Goal: Communication & Community: Connect with others

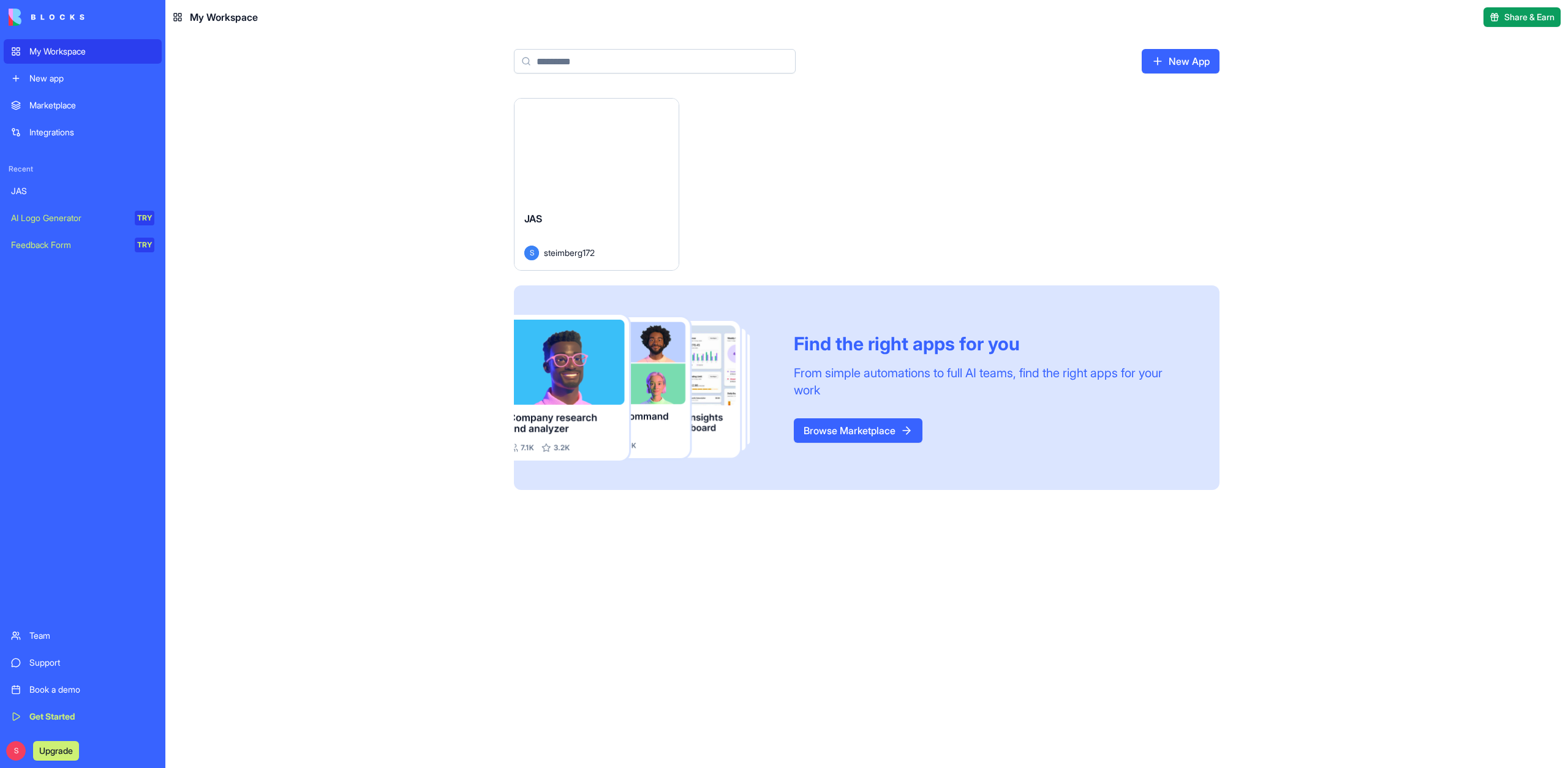
click at [613, 163] on div "Launch" at bounding box center [597, 150] width 164 height 103
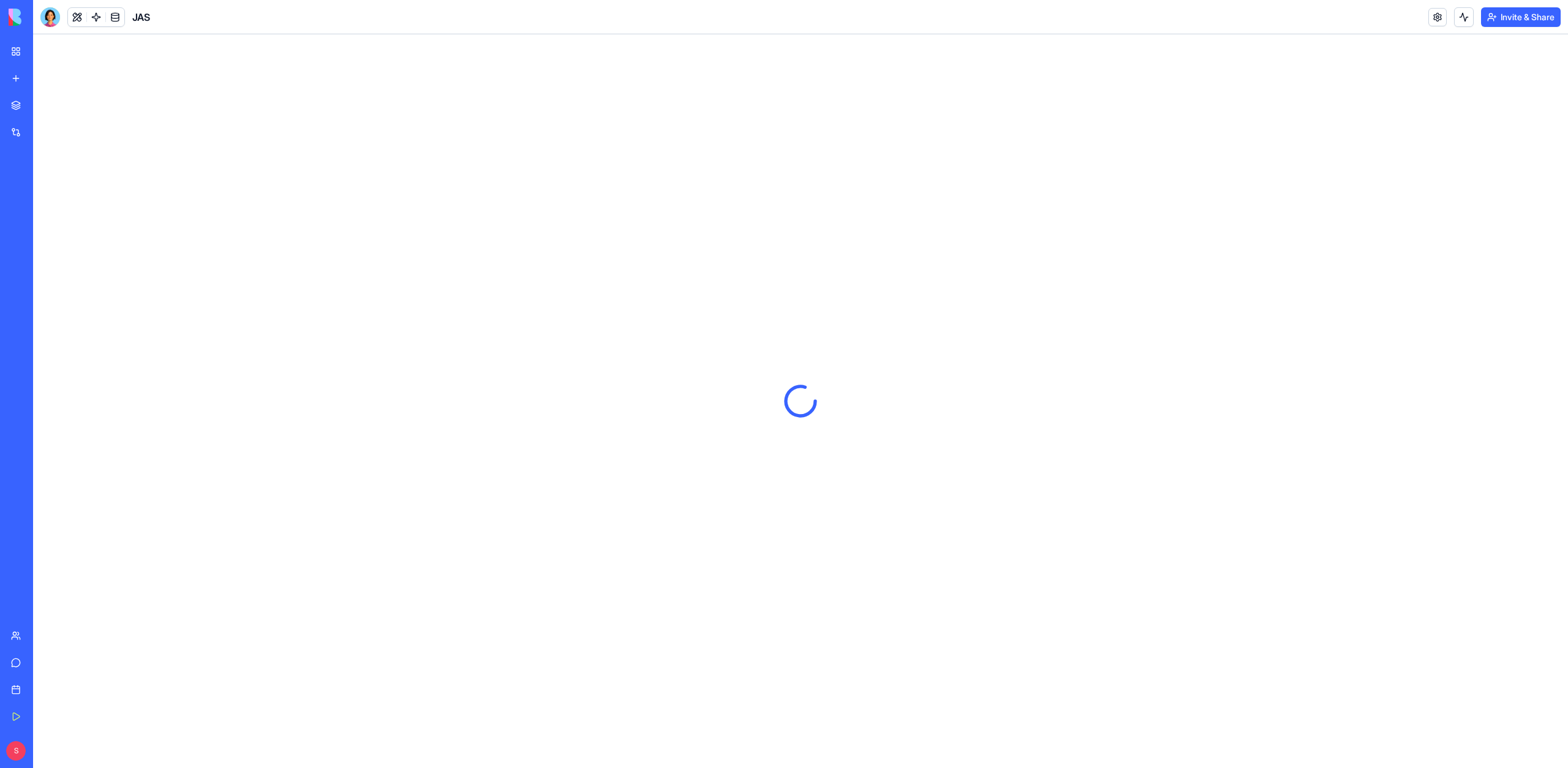
click at [1527, 15] on button "Invite & Share" at bounding box center [1520, 17] width 80 height 20
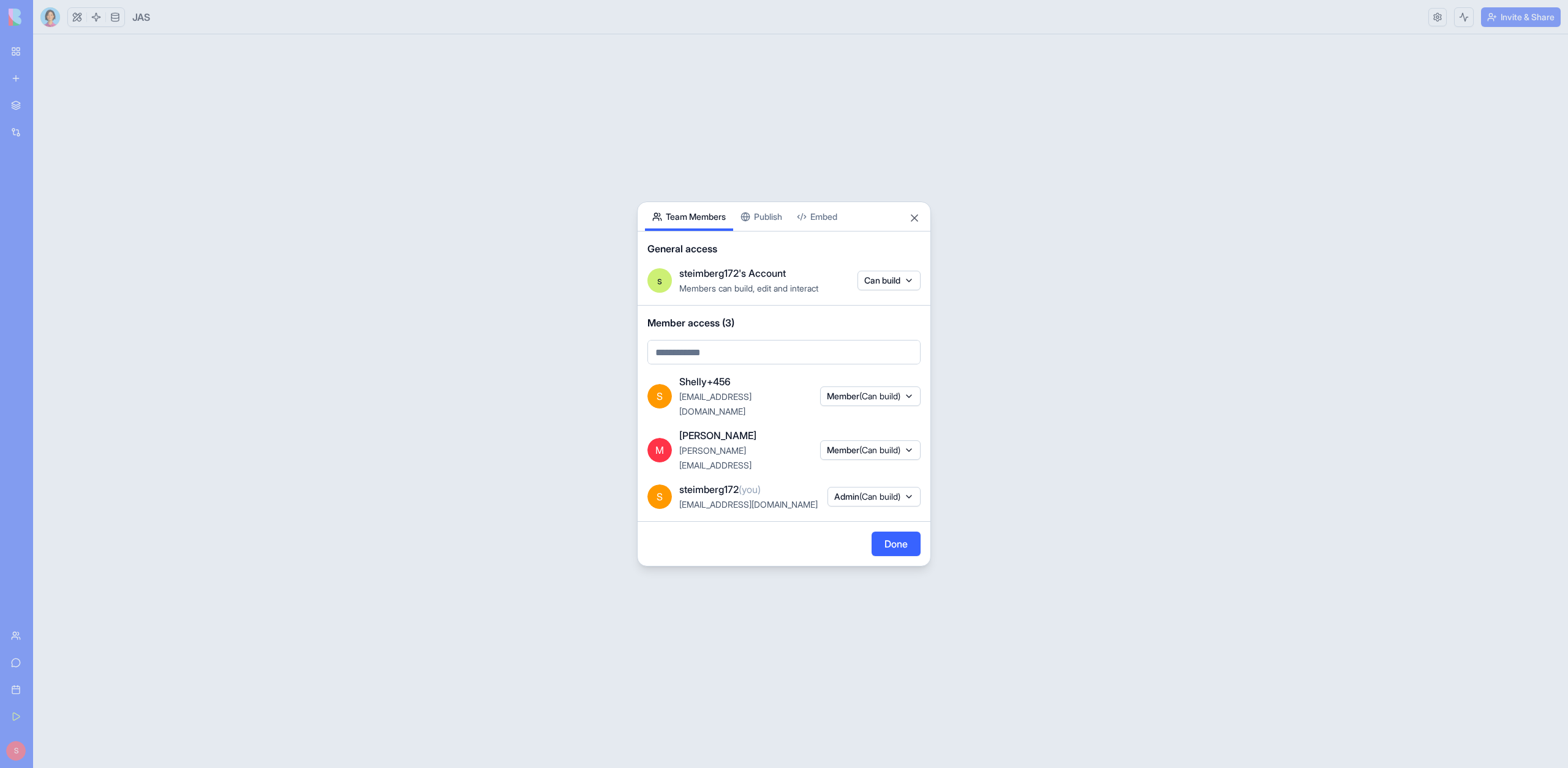
click at [767, 238] on div "Share App Team Members Publish Embed General access s steimberg172's Account Me…" at bounding box center [784, 384] width 294 height 365
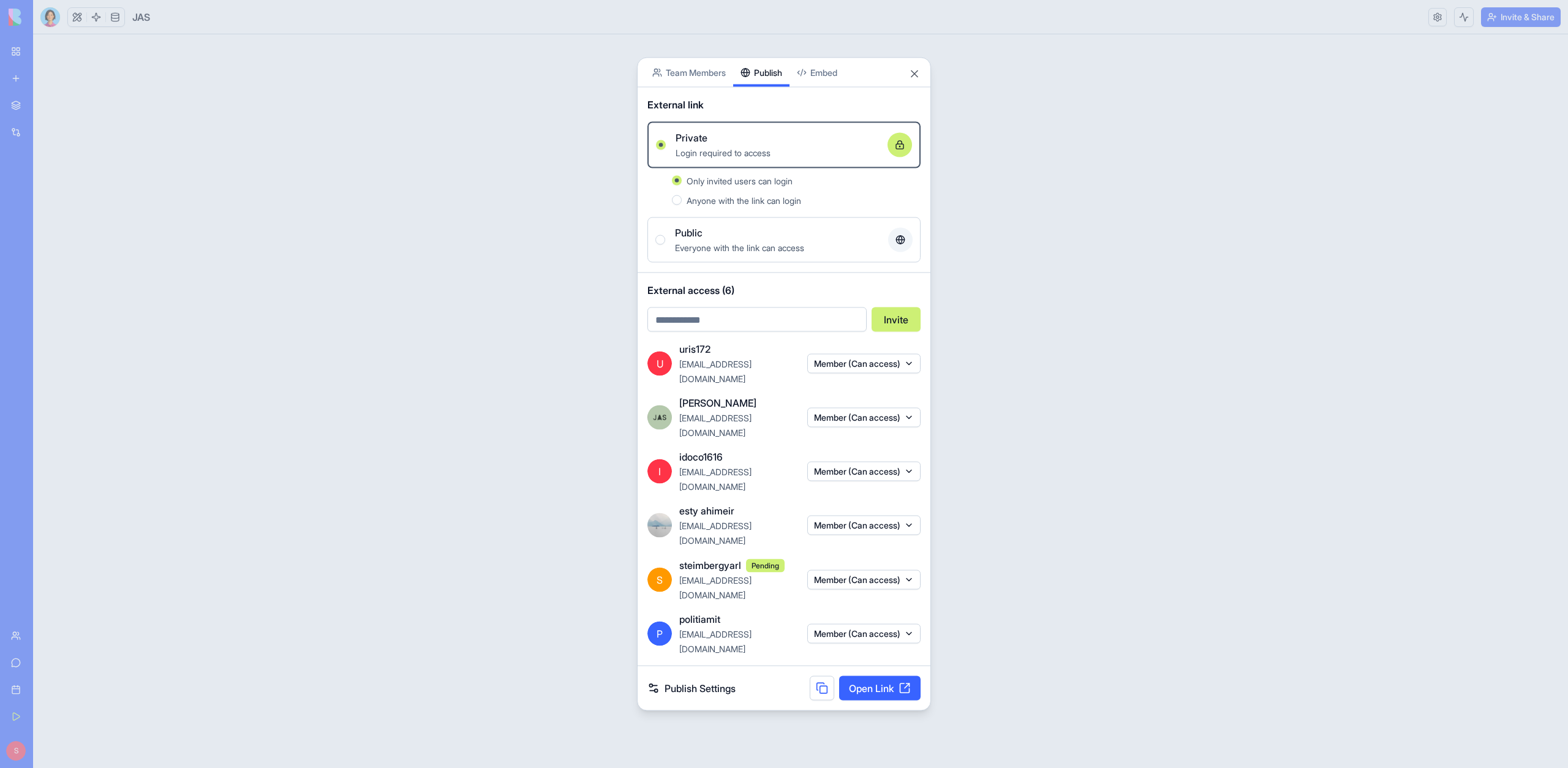
click at [816, 676] on button at bounding box center [822, 688] width 25 height 25
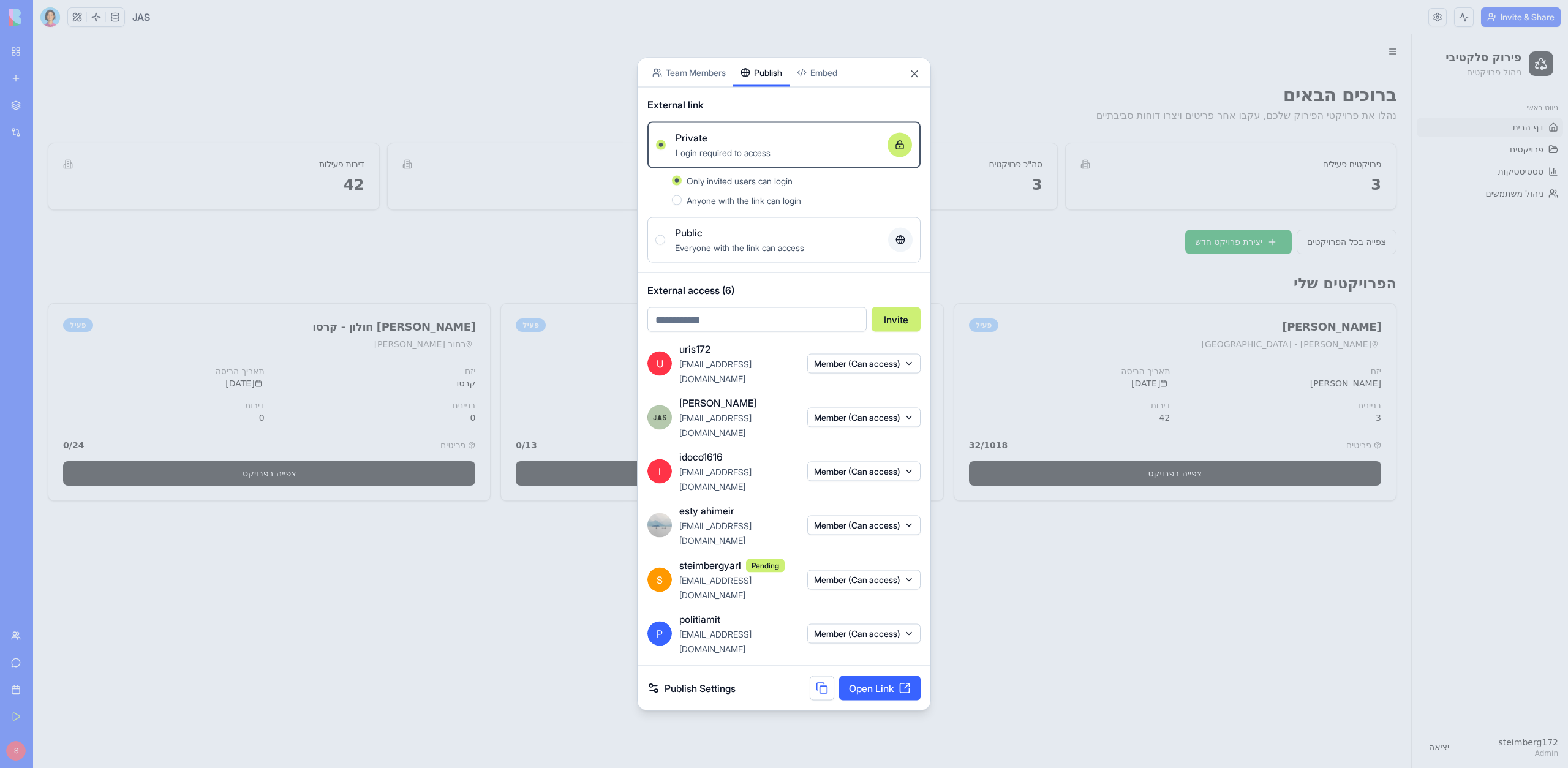
click at [528, 582] on div at bounding box center [784, 384] width 1568 height 768
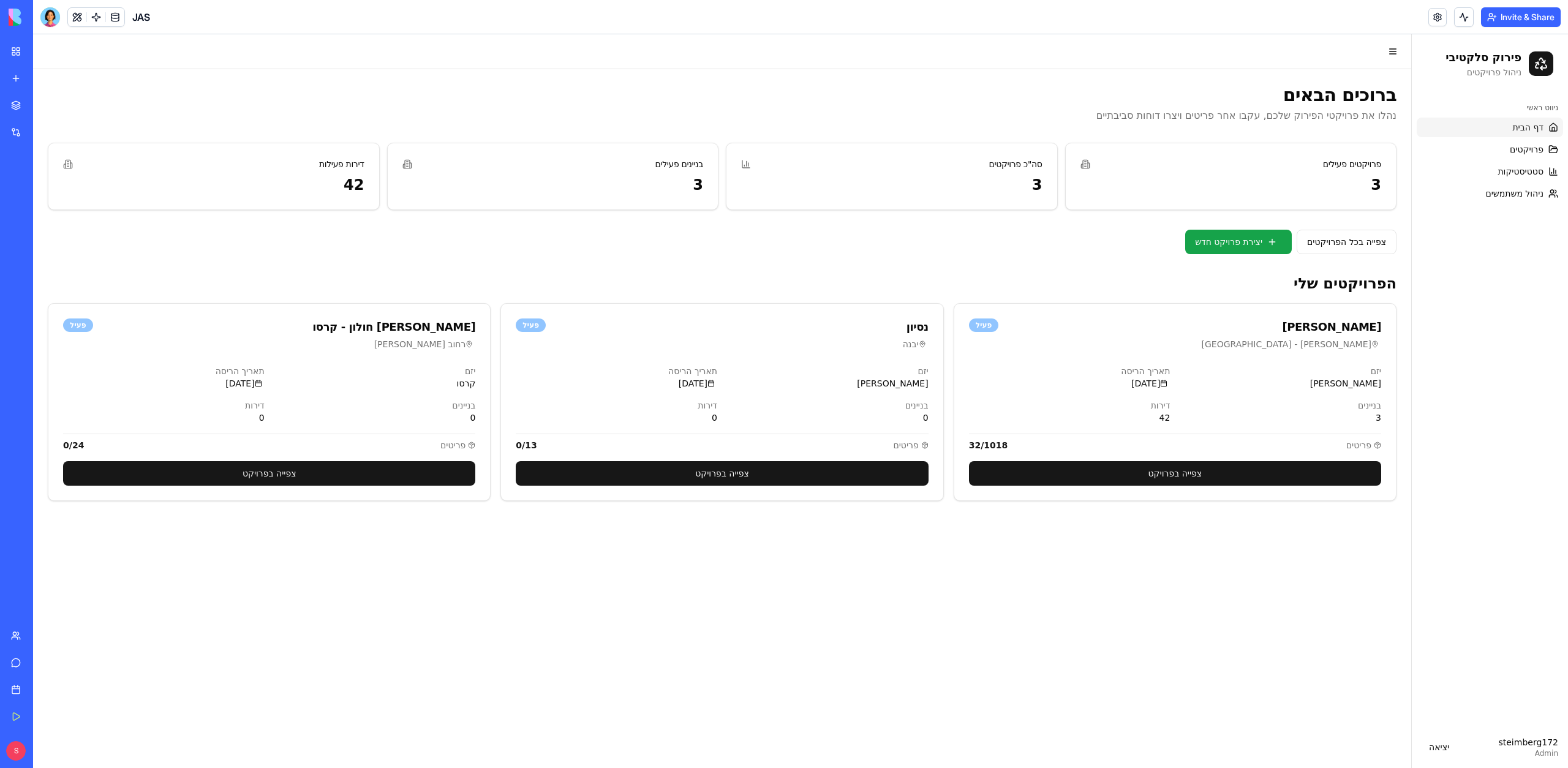
click at [1540, 22] on button "Invite & Share" at bounding box center [1520, 17] width 80 height 20
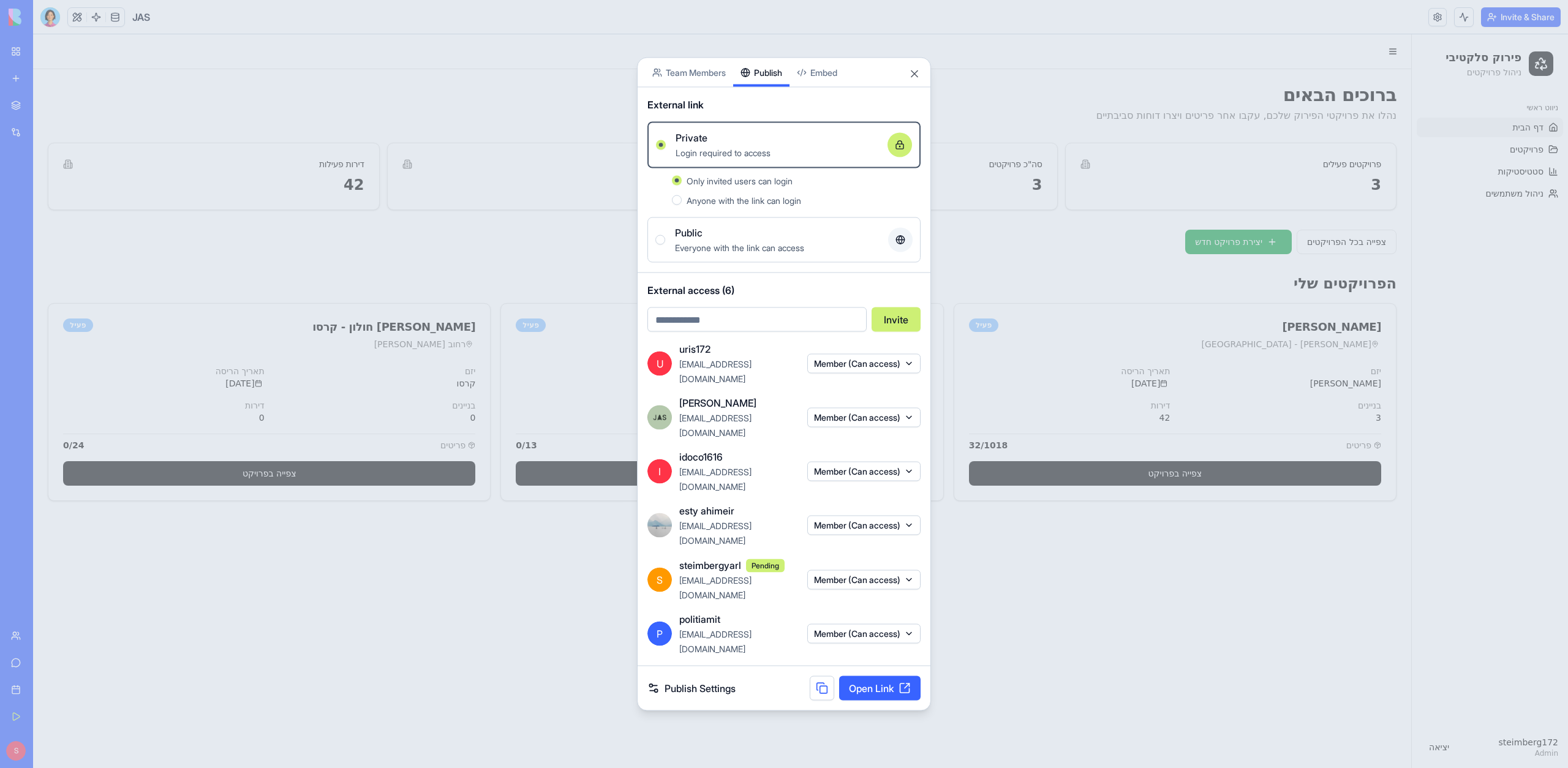
click at [706, 342] on div "External access (6) Invite" at bounding box center [784, 307] width 292 height 68
click at [699, 332] on input "email" at bounding box center [757, 320] width 219 height 25
paste input "**********"
type input "**********"
click at [717, 126] on body "My Workspace New app Marketplace Integrations Recent JAS AI Logo Generator TRY …" at bounding box center [784, 384] width 1568 height 768
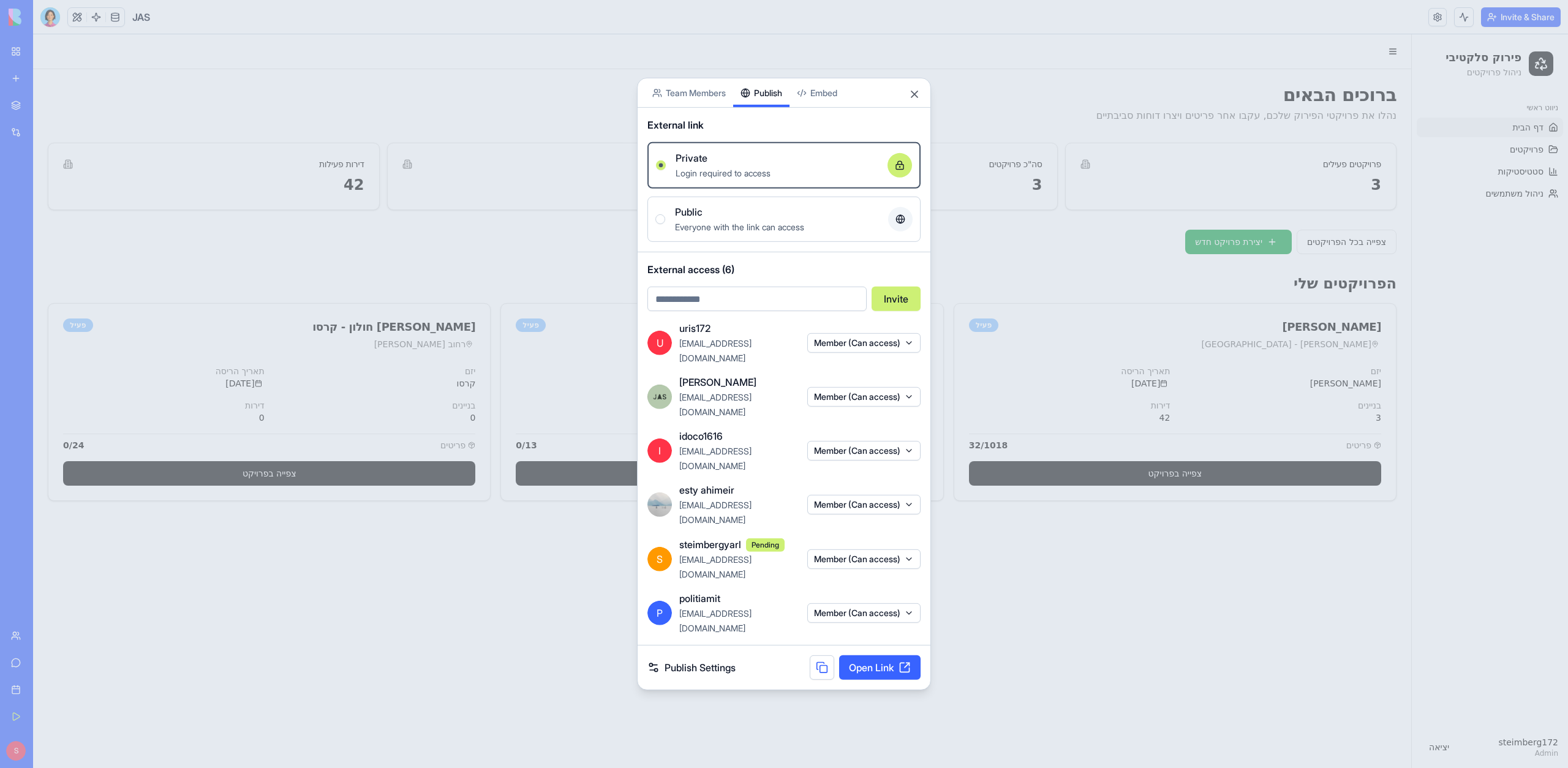
click at [754, 230] on div "Share App Team Members Publish Embed External link Private Login required to ac…" at bounding box center [784, 384] width 294 height 612
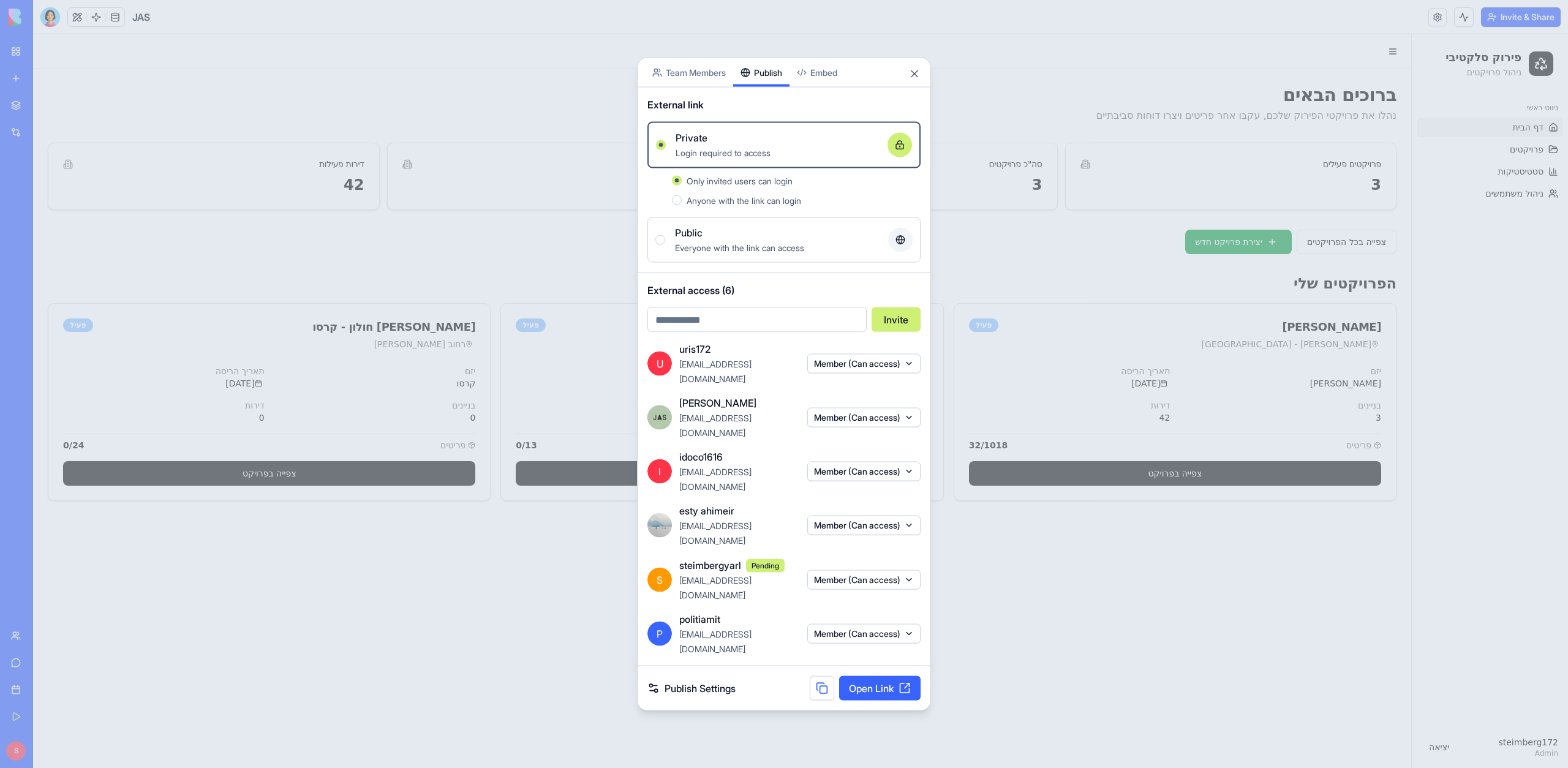
click at [733, 332] on input "email" at bounding box center [757, 320] width 219 height 25
type input "**********"
click at [892, 332] on button "Invite" at bounding box center [895, 320] width 49 height 25
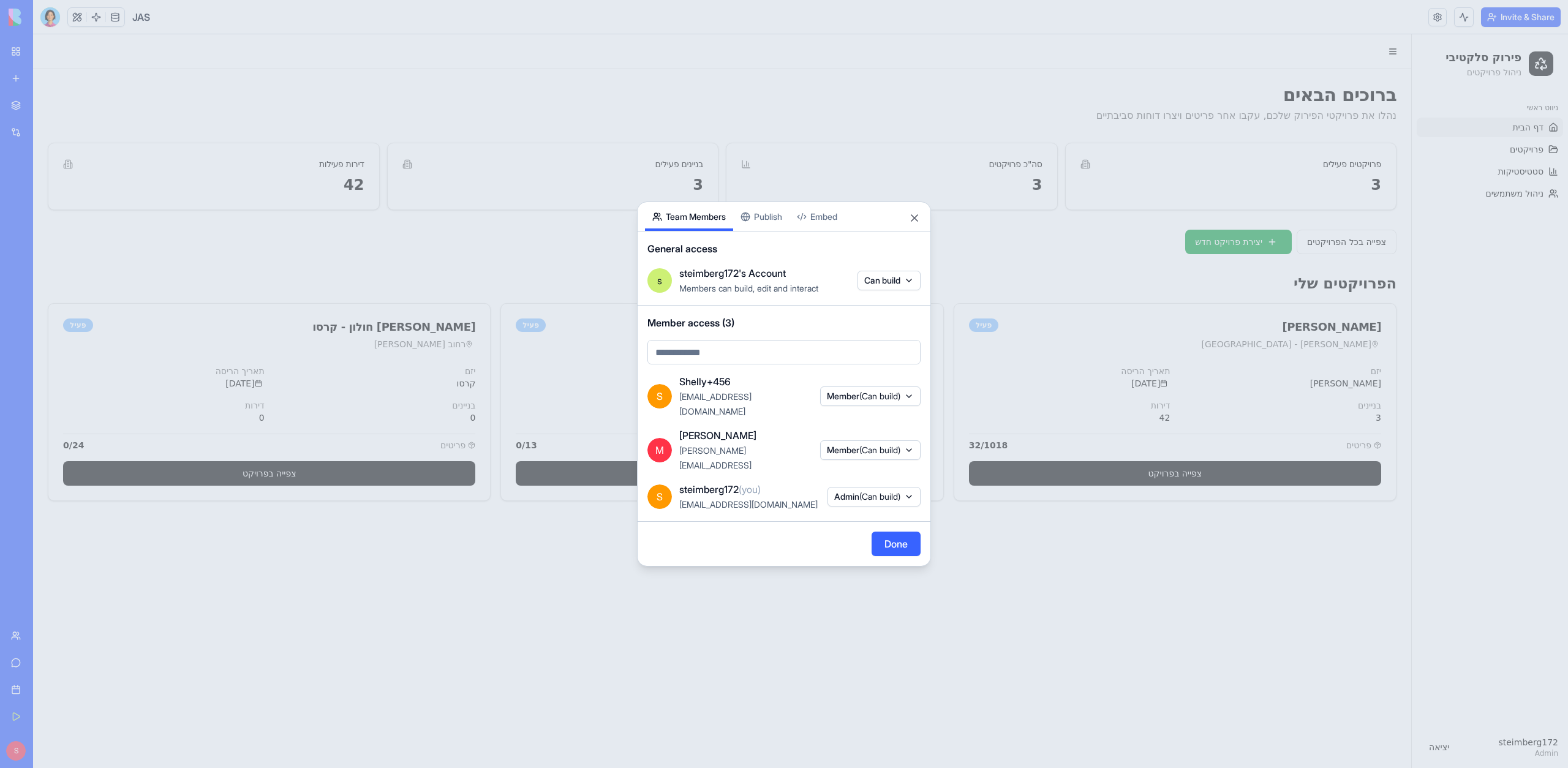
click at [691, 122] on body "My Workspace New app Marketplace Integrations Recent JAS AI Logo Generator TRY …" at bounding box center [784, 384] width 1568 height 768
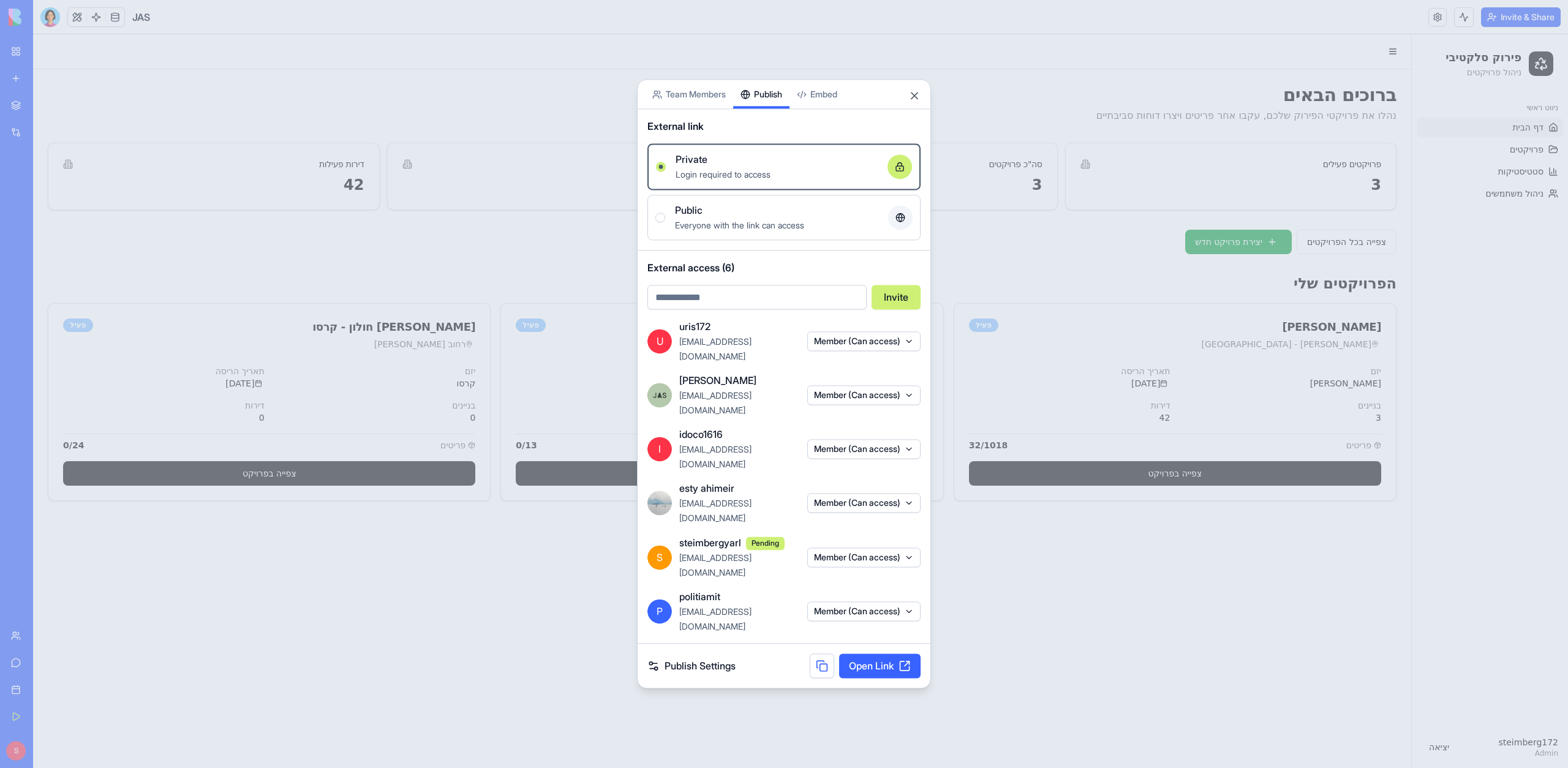
click at [770, 231] on div "Share App Team Members Publish Embed External link Private Login required to ac…" at bounding box center [784, 383] width 294 height 609
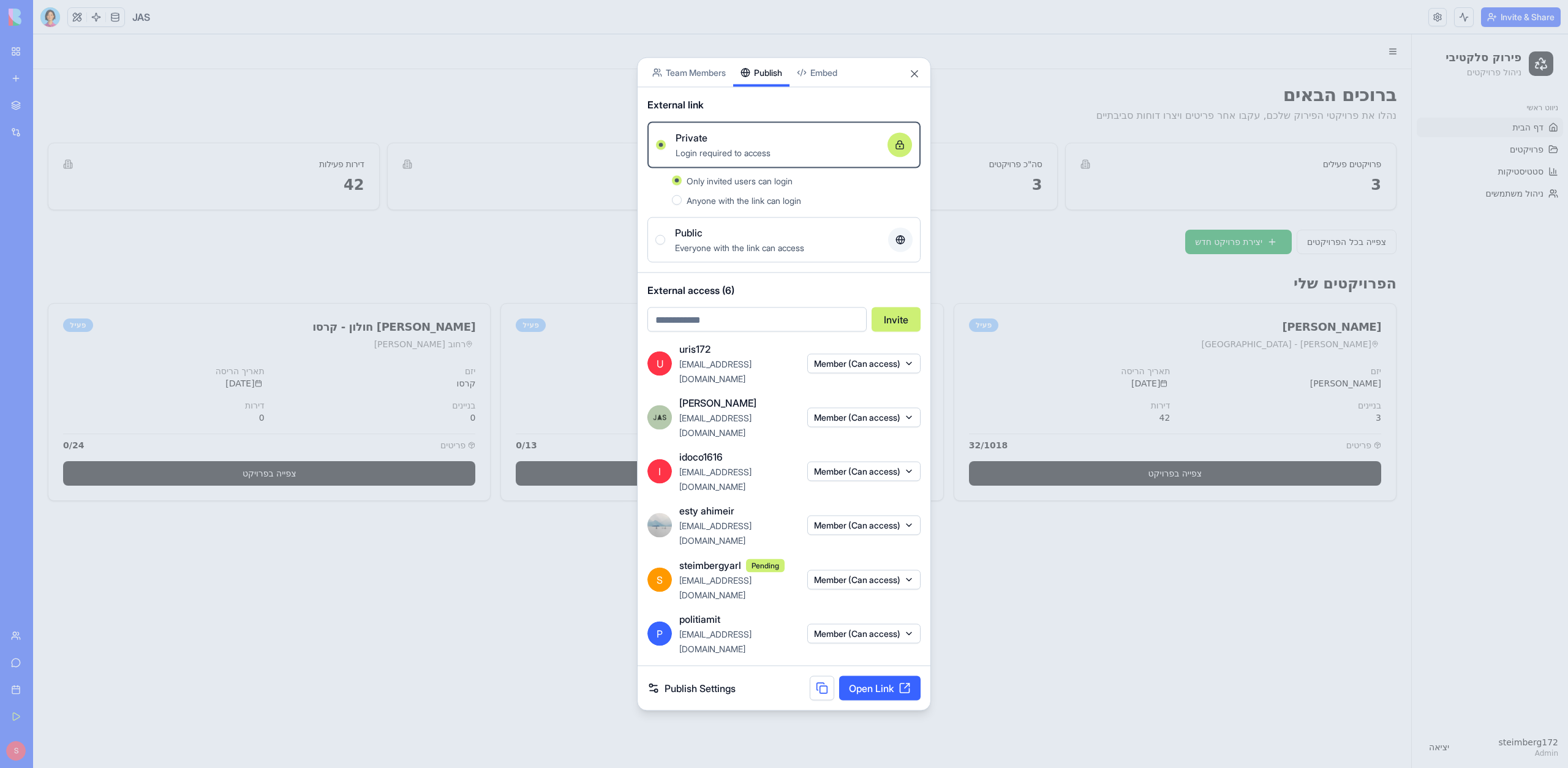
click at [744, 342] on div "External access (6) Invite" at bounding box center [784, 307] width 292 height 68
click at [752, 332] on input "email" at bounding box center [757, 320] width 219 height 25
type input "**********"
click at [879, 332] on button "Invite" at bounding box center [895, 320] width 49 height 25
click at [1316, 609] on div at bounding box center [784, 384] width 1568 height 768
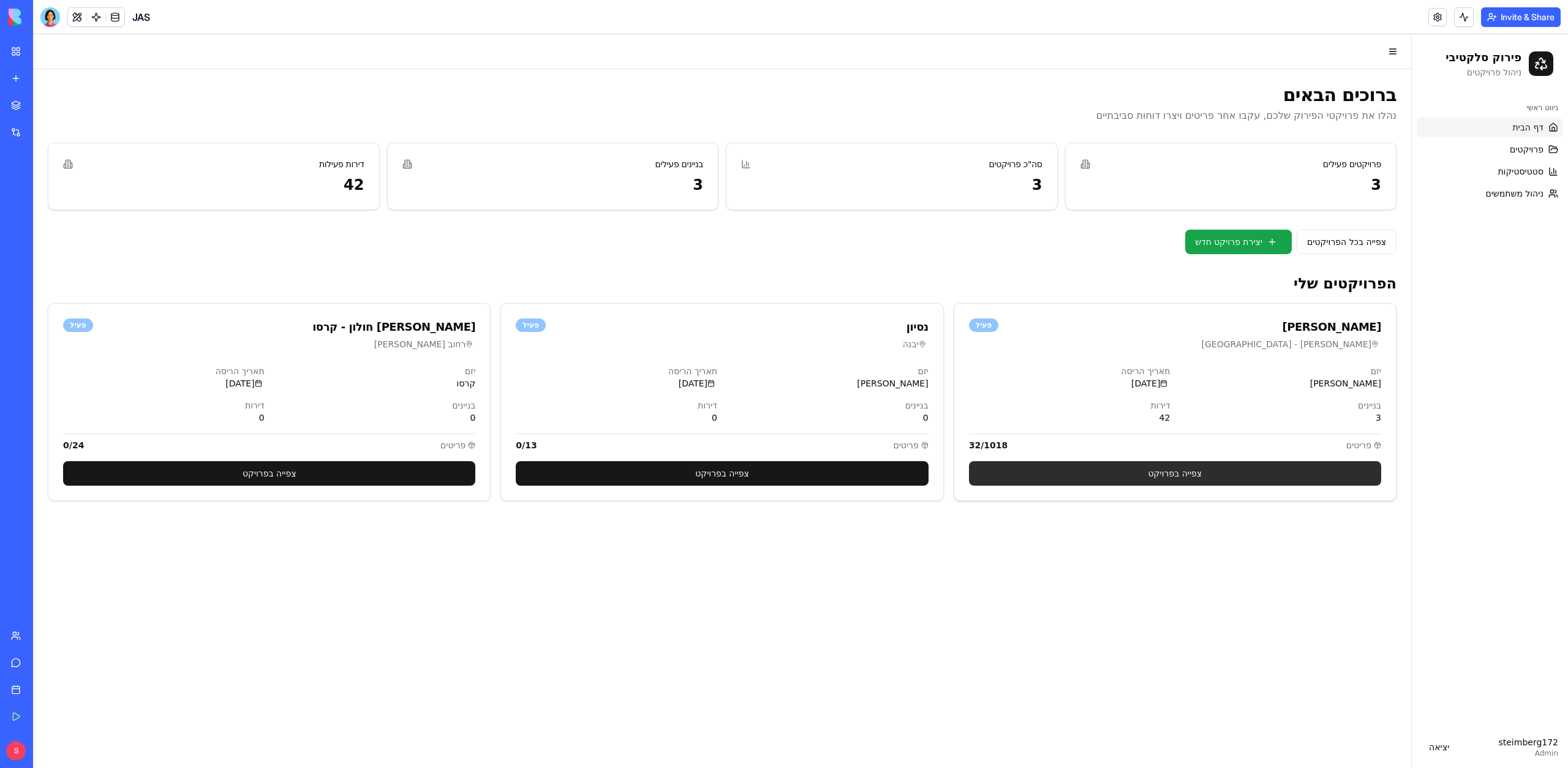
click at [1269, 467] on link "צפייה בפרויקט" at bounding box center [1175, 473] width 412 height 25
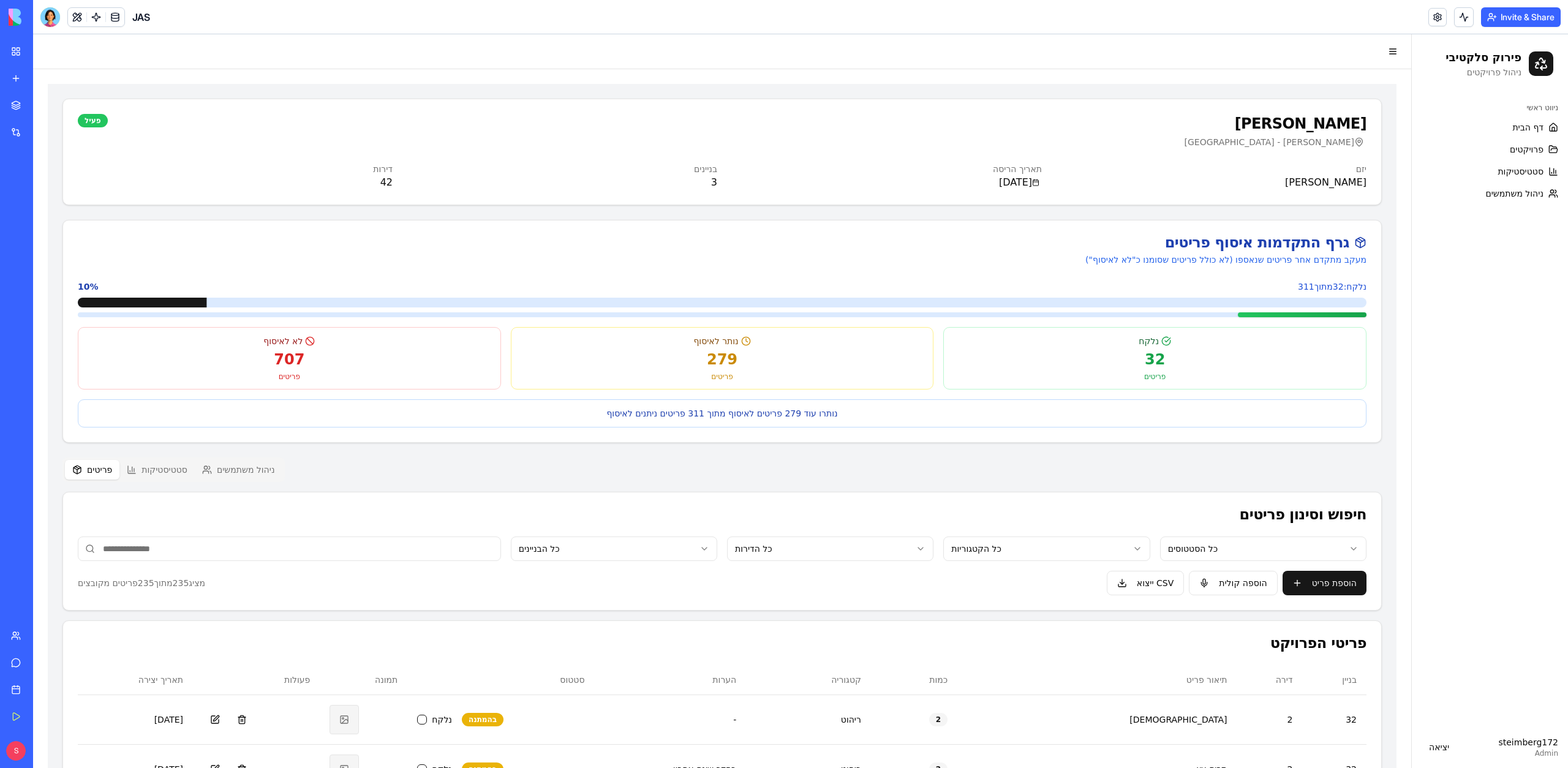
click at [1180, 355] on div "32" at bounding box center [1155, 360] width 407 height 20
click at [1337, 575] on button "הוספת פריט" at bounding box center [1324, 583] width 84 height 25
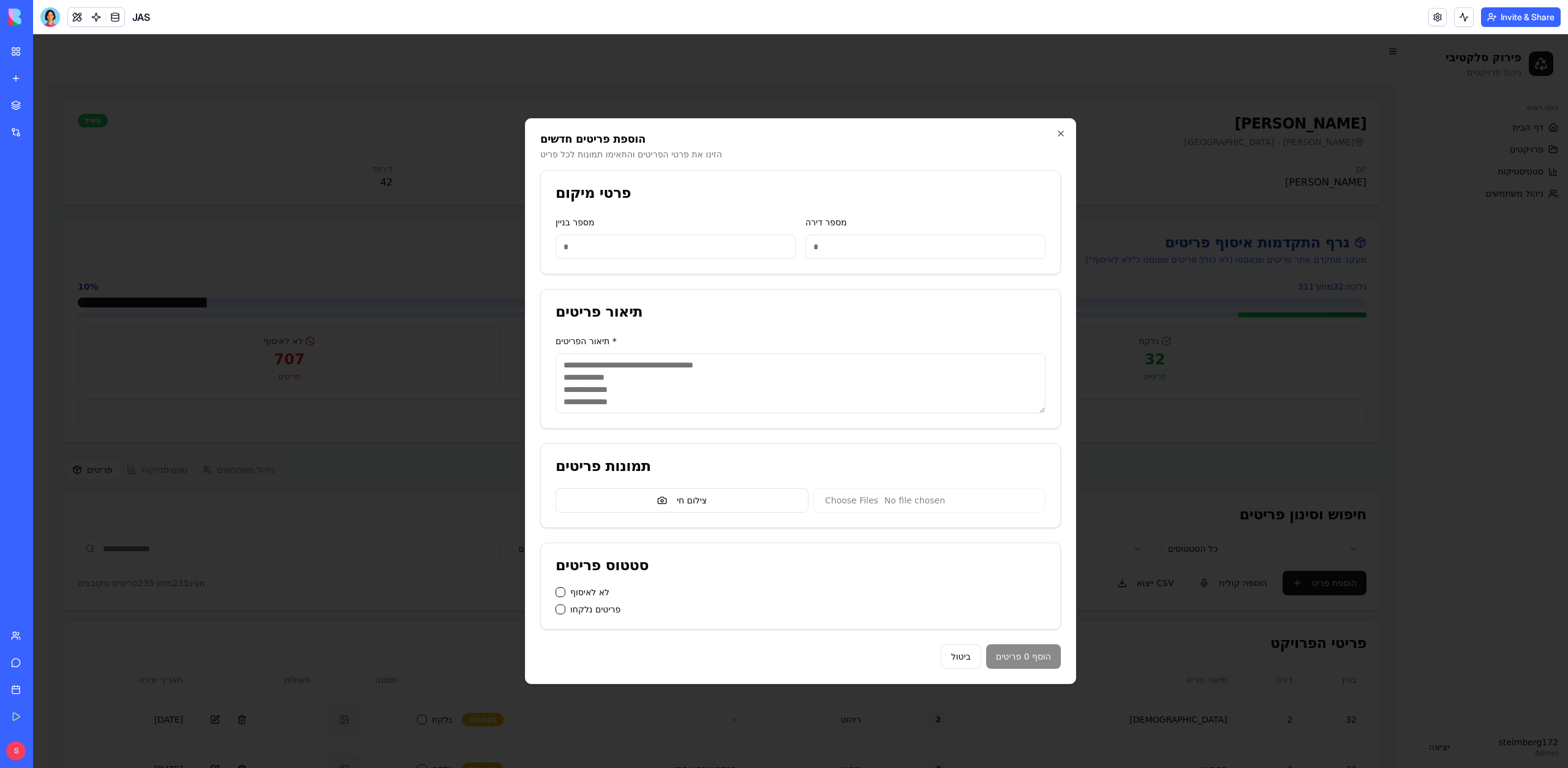
click at [1325, 472] on div at bounding box center [800, 401] width 1535 height 733
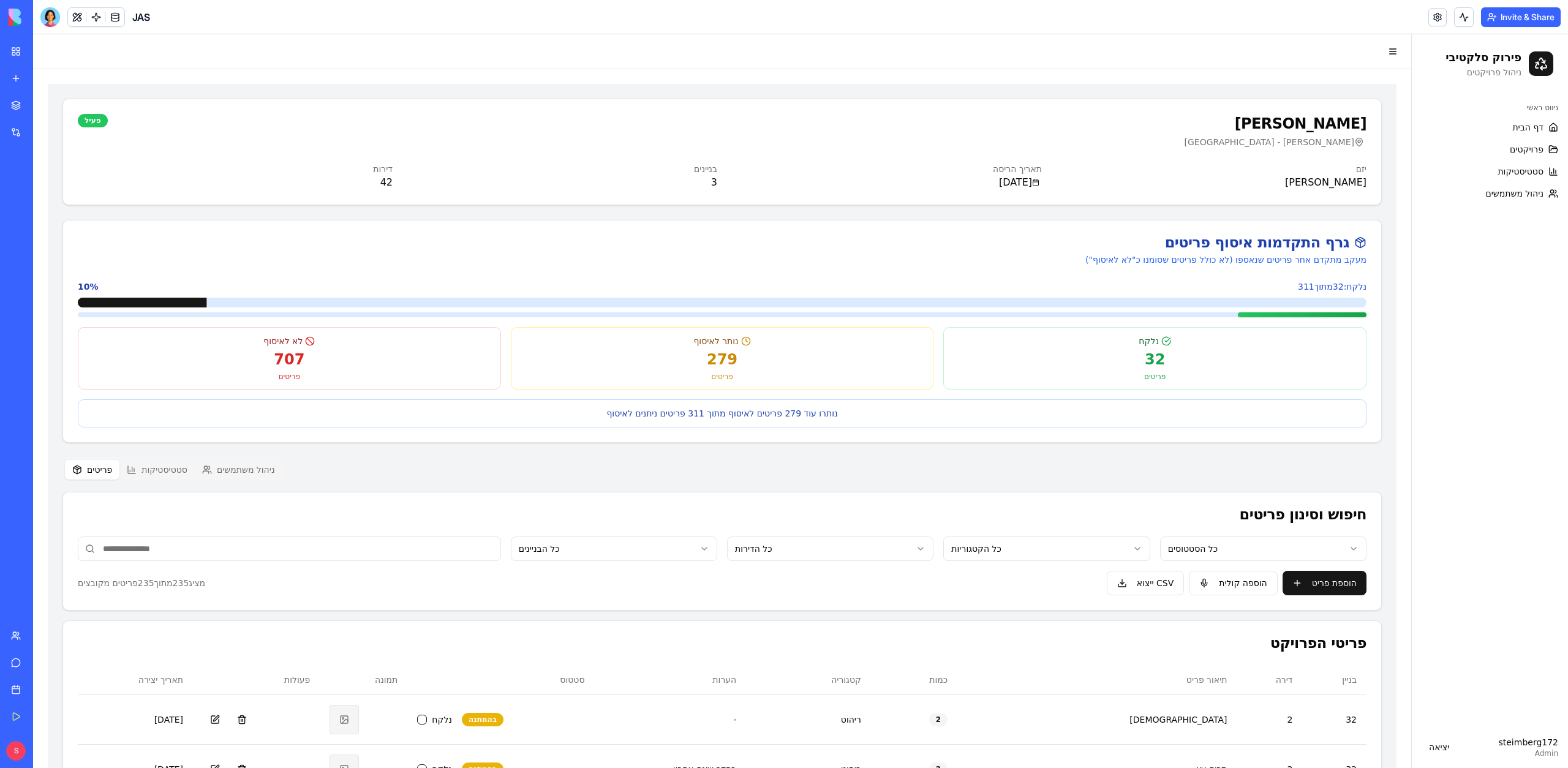
click at [1533, 17] on button "Invite & Share" at bounding box center [1520, 17] width 80 height 20
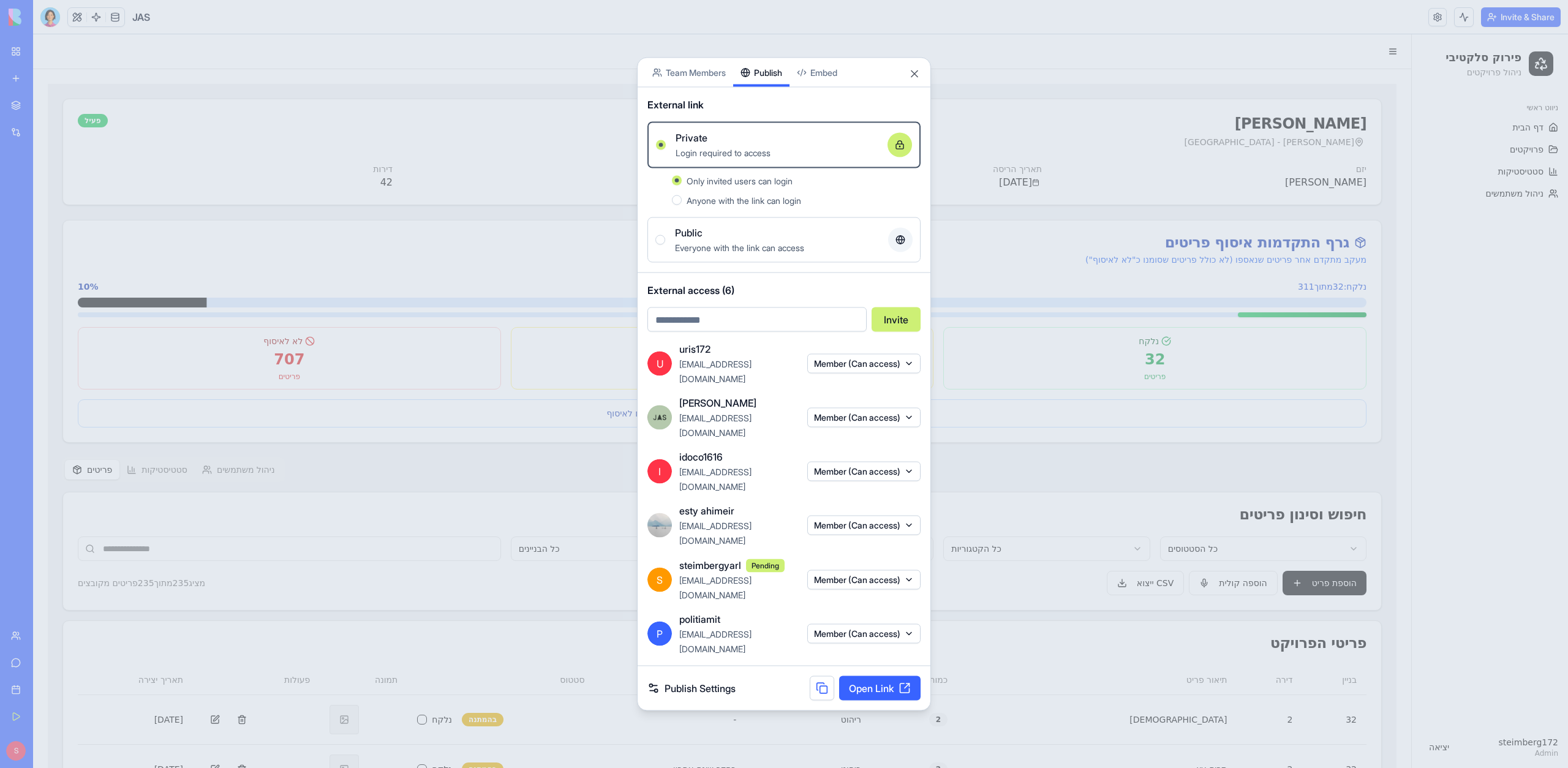
click at [813, 676] on button at bounding box center [822, 688] width 25 height 25
click at [551, 595] on div at bounding box center [784, 384] width 1568 height 768
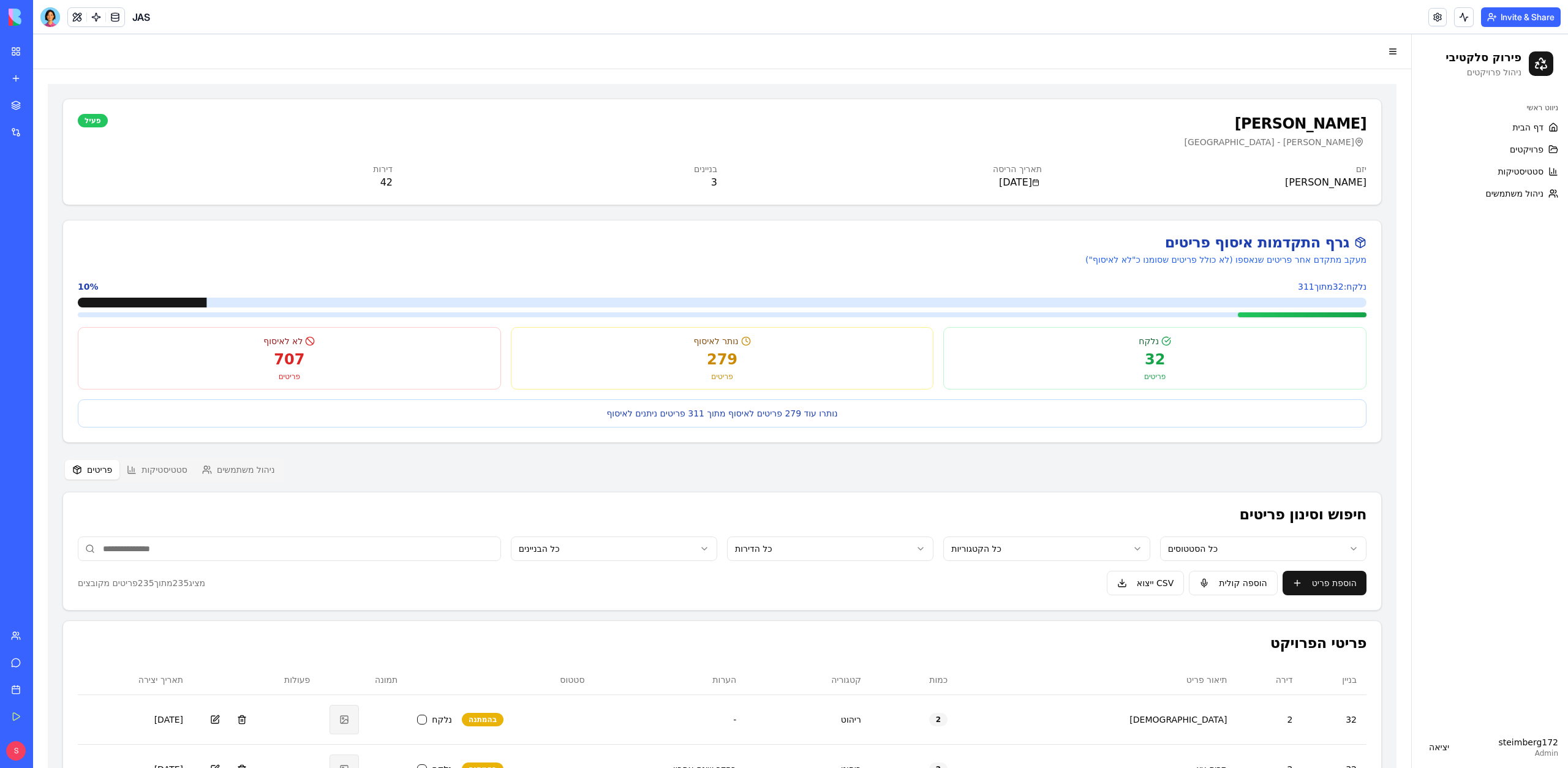
click at [1523, 20] on button "Invite & Share" at bounding box center [1520, 17] width 80 height 20
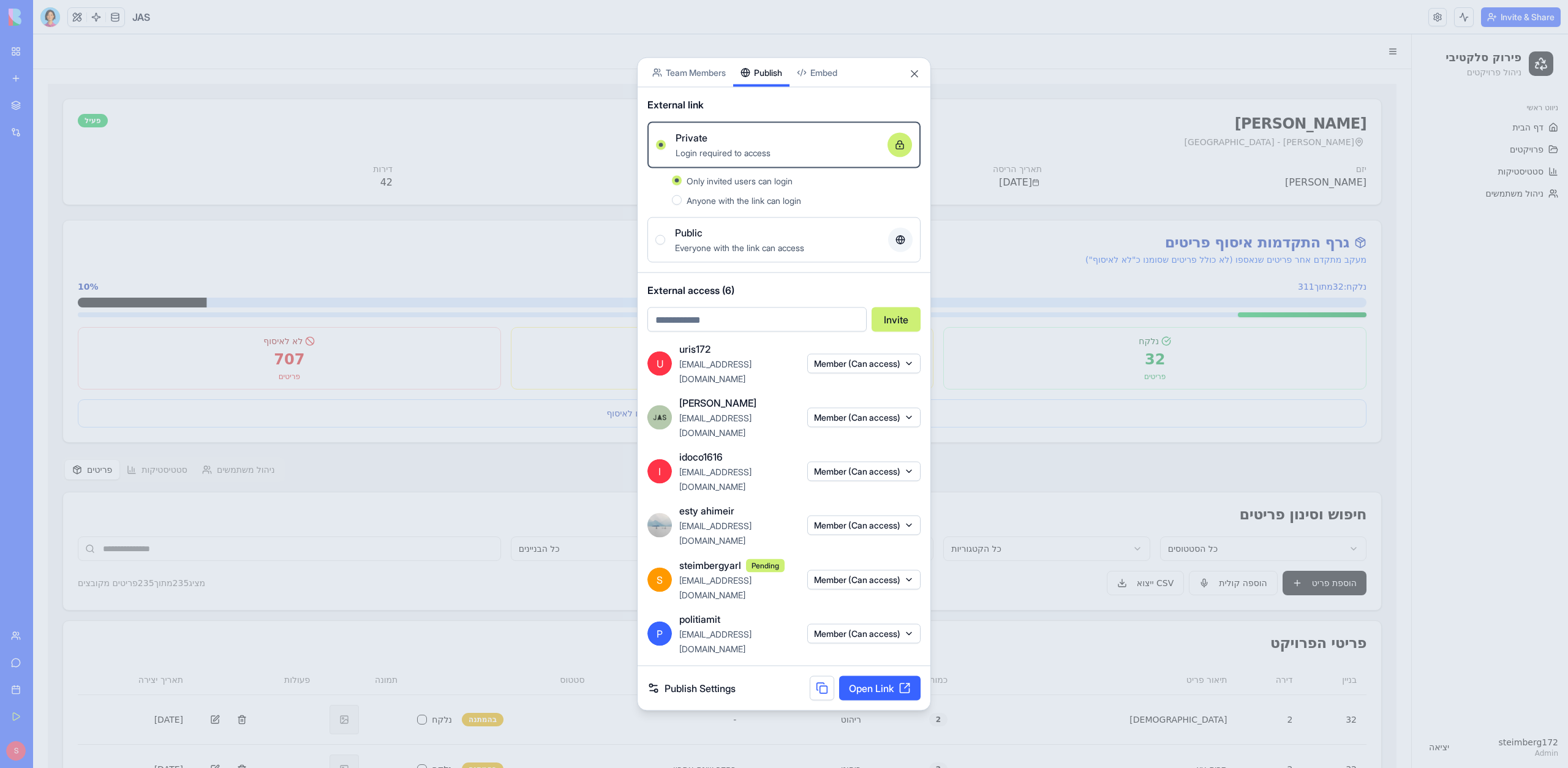
click at [711, 332] on input "email" at bounding box center [757, 320] width 219 height 25
type input "**********"
click at [893, 332] on button "Invite" at bounding box center [895, 320] width 49 height 25
click at [692, 118] on body "**********" at bounding box center [784, 384] width 1568 height 768
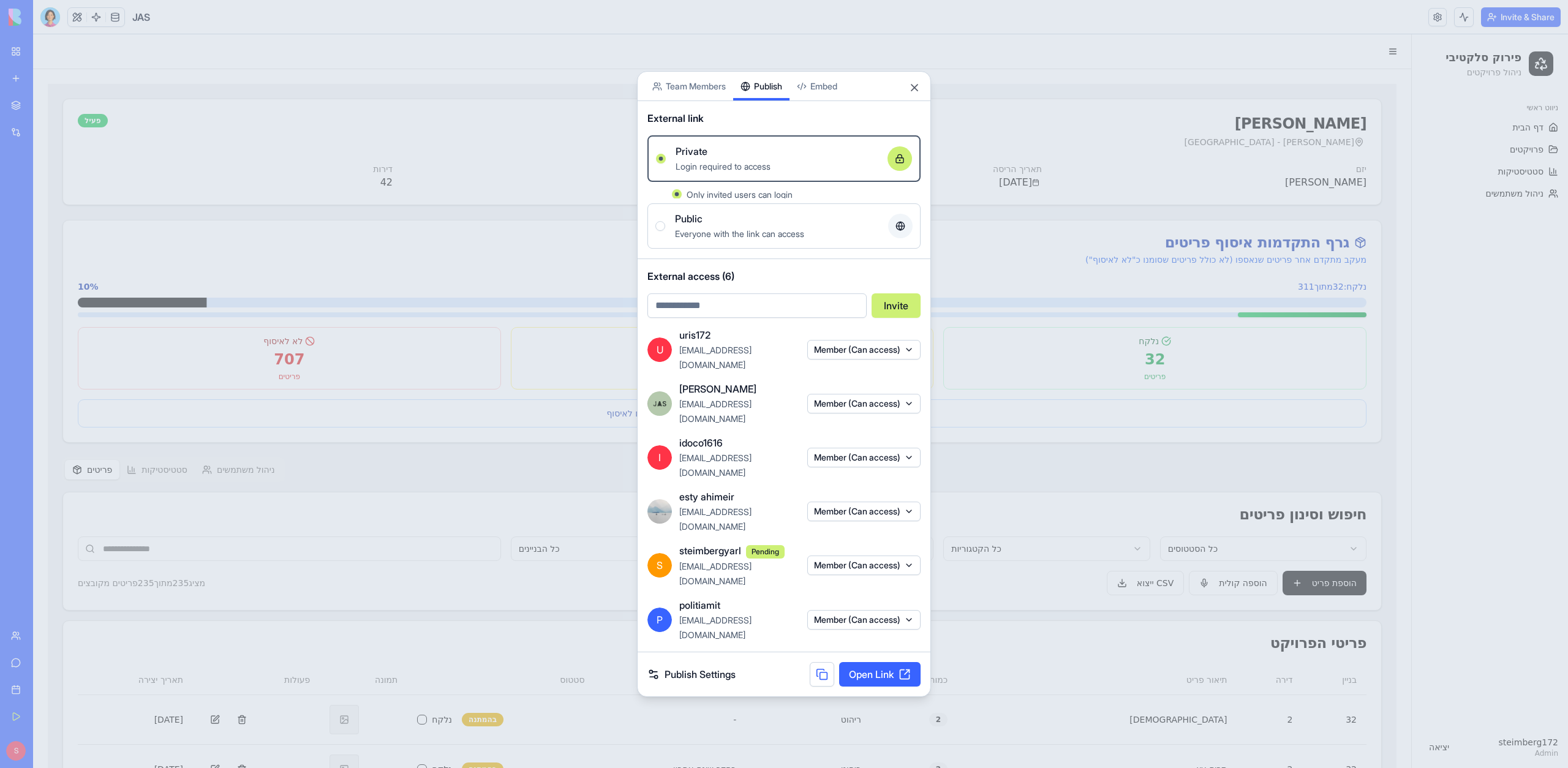
click at [761, 235] on div "Share App Team Members Publish Embed External link Private Login required to ac…" at bounding box center [784, 384] width 294 height 626
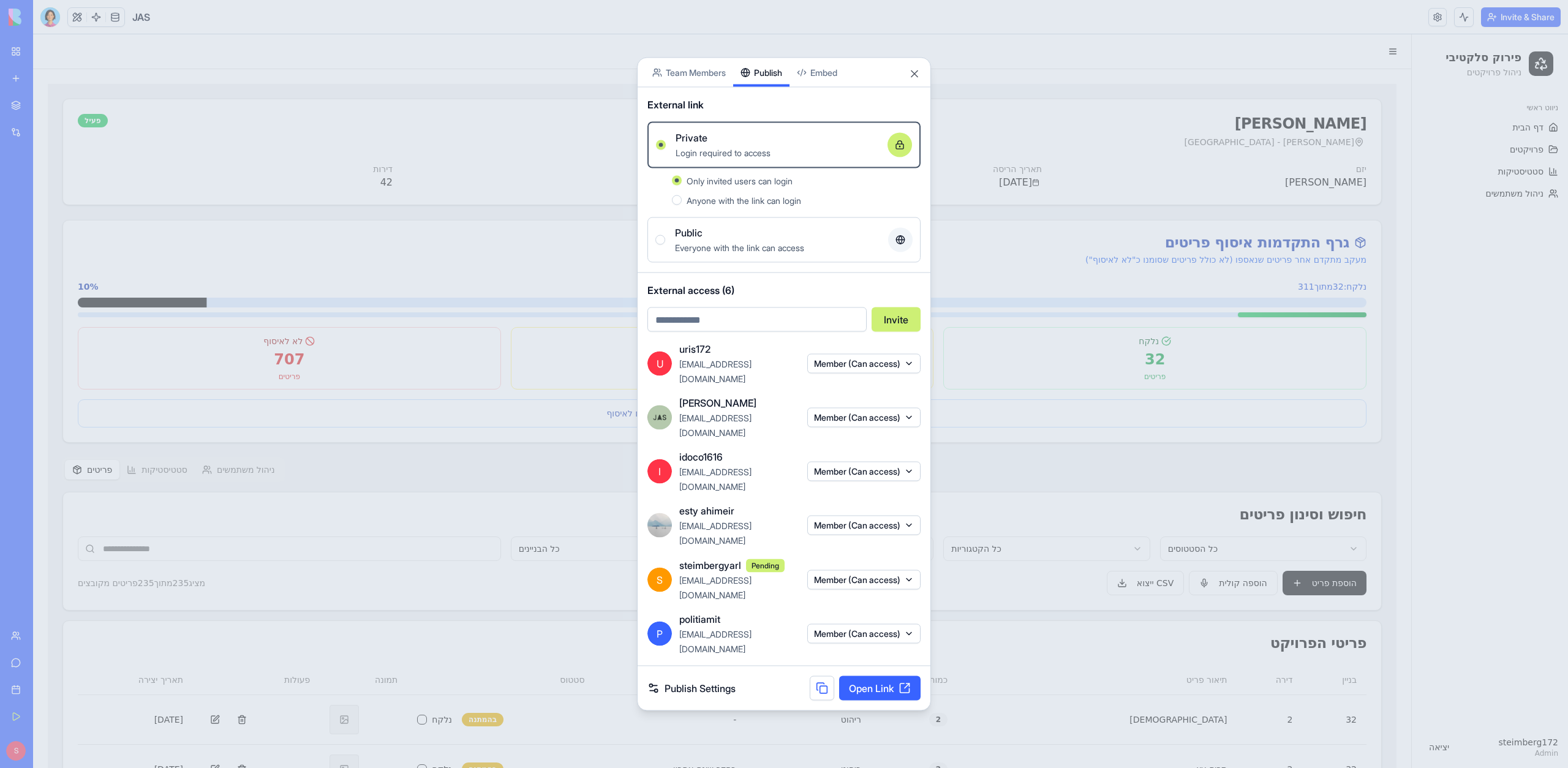
click at [547, 536] on div at bounding box center [784, 384] width 1568 height 768
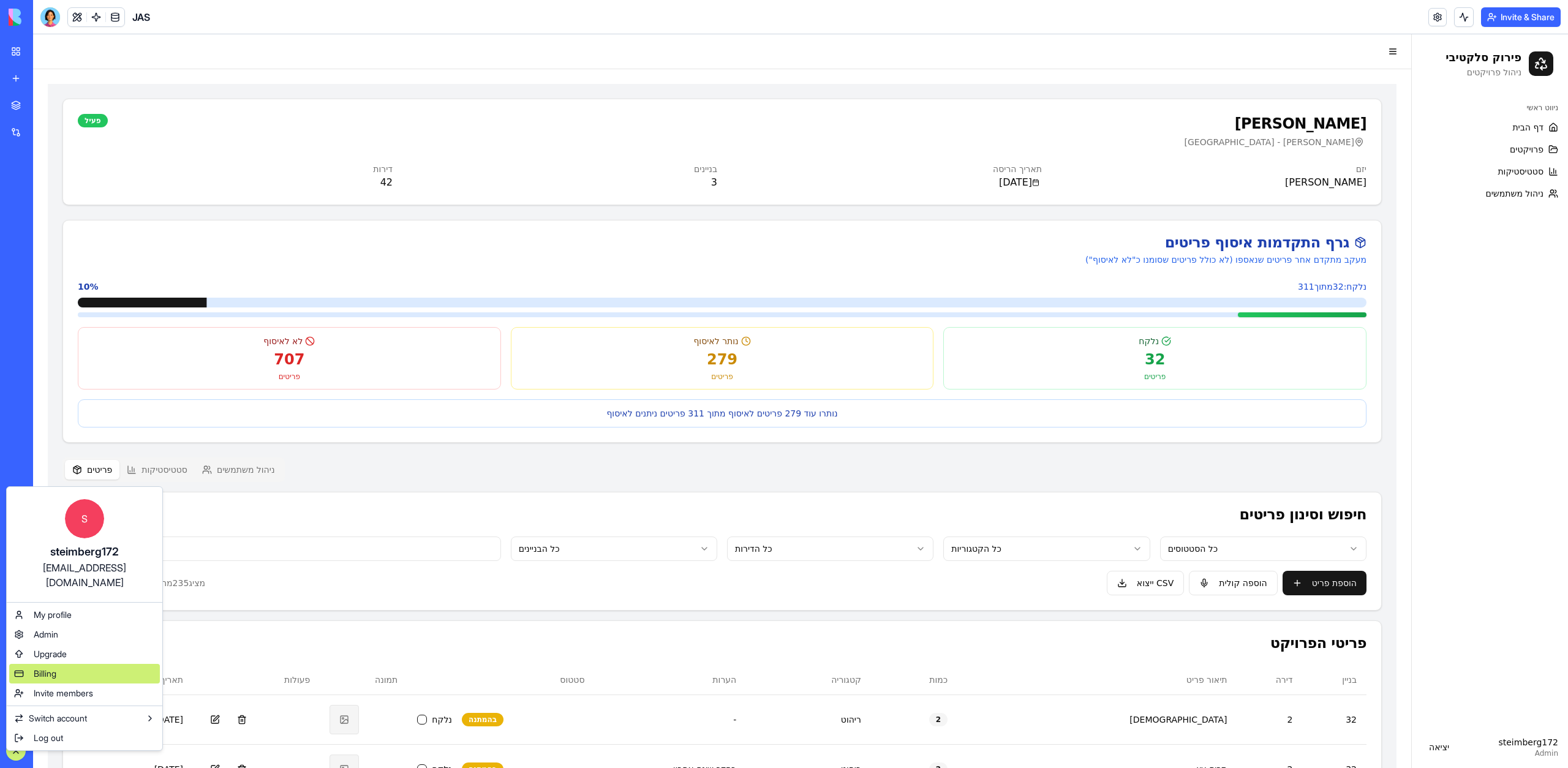
click at [37, 667] on span "Billing" at bounding box center [45, 674] width 23 height 12
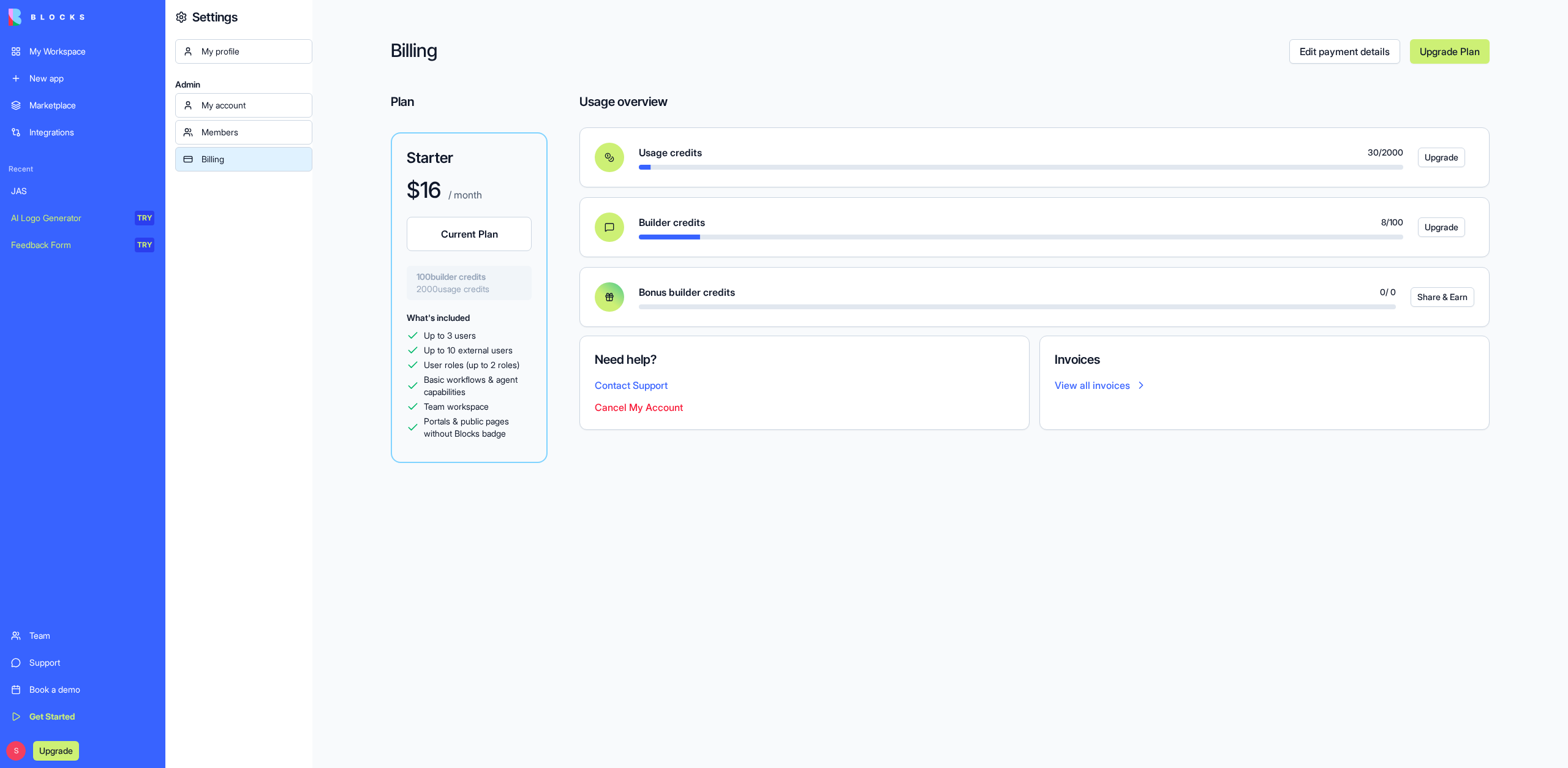
click at [91, 188] on div "JAS" at bounding box center [83, 191] width 143 height 12
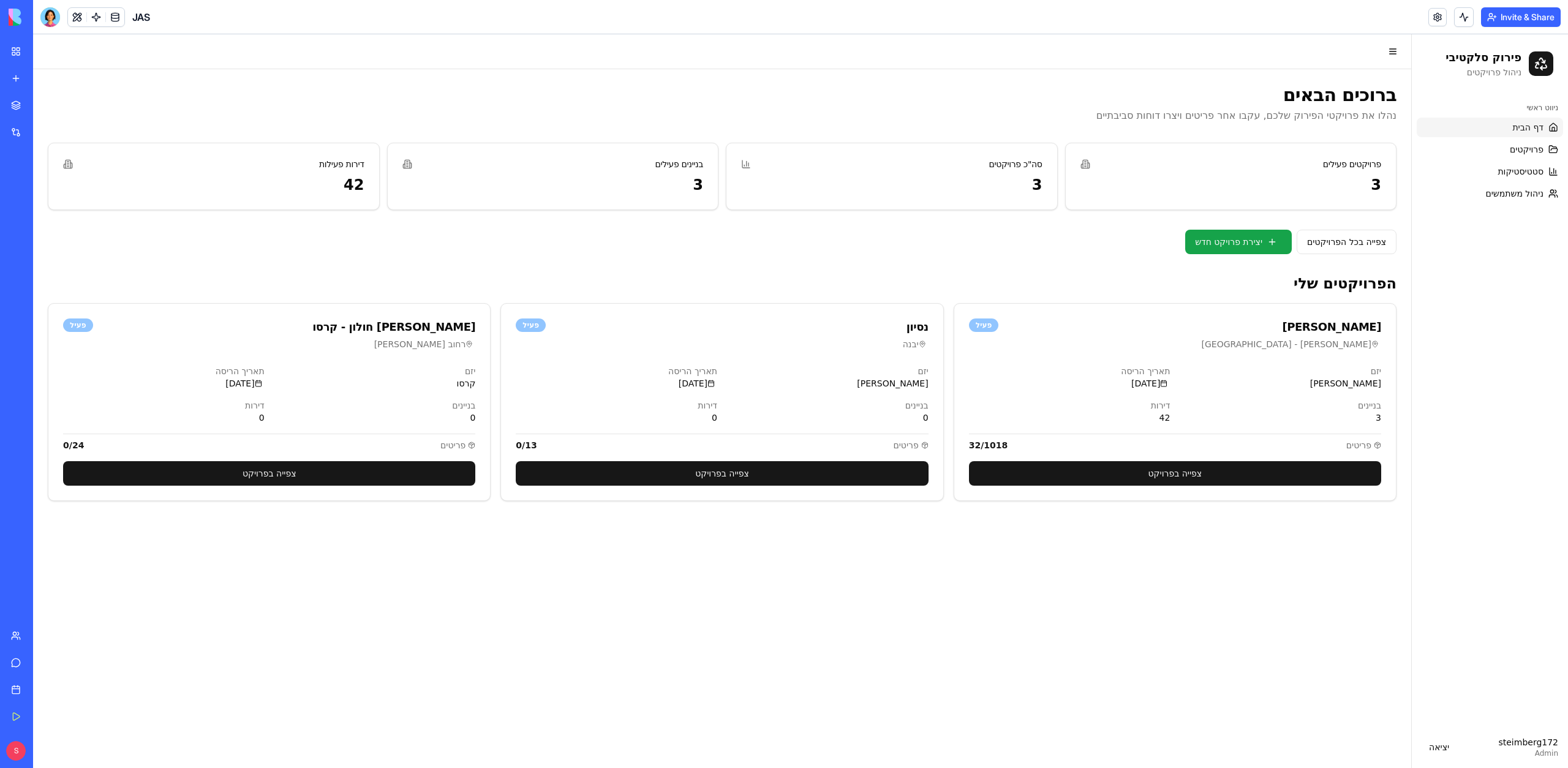
click at [1516, 22] on button "Invite & Share" at bounding box center [1520, 17] width 80 height 20
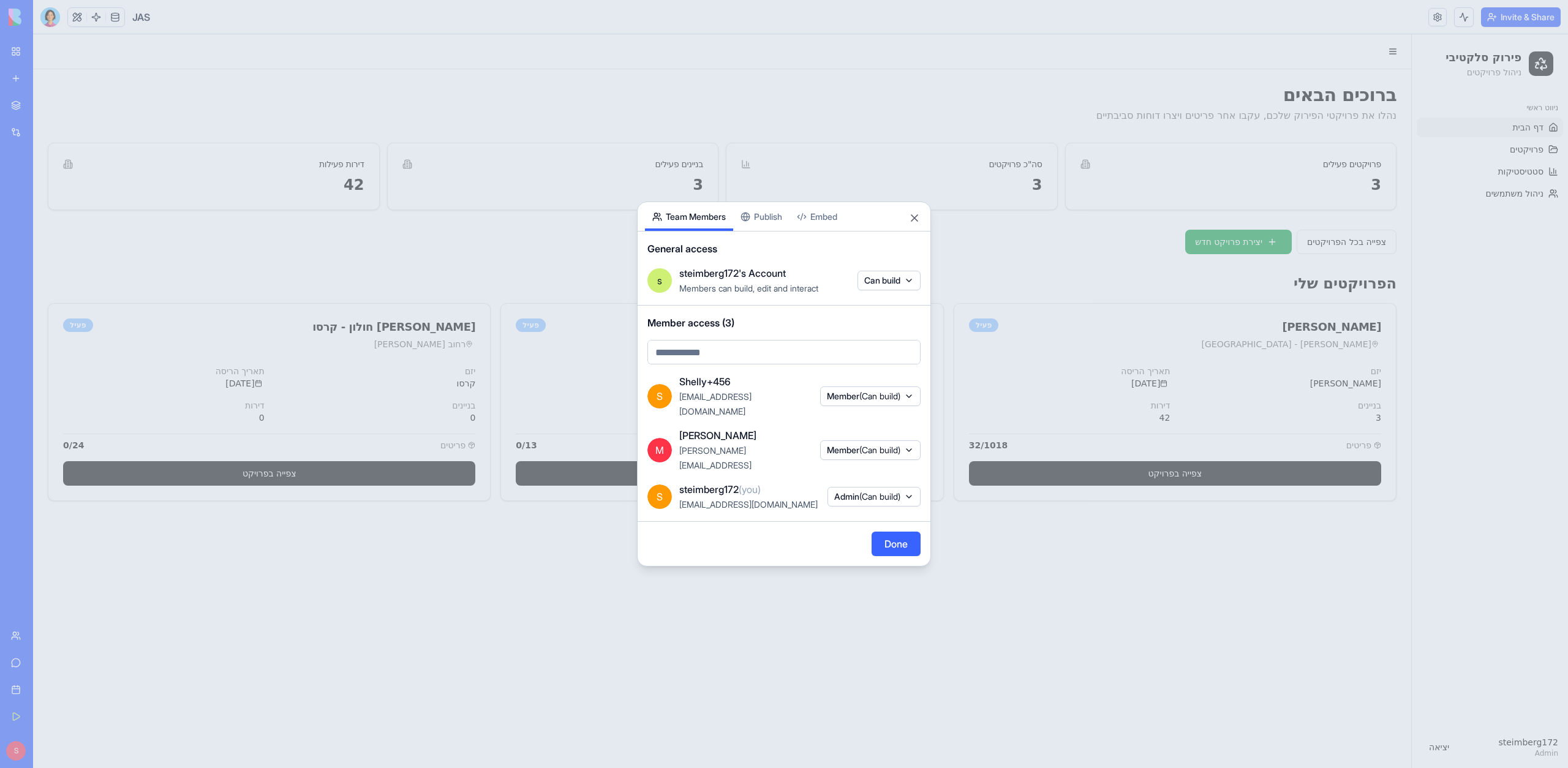
click at [761, 238] on div "Share App Team Members Publish Embed General access s steimberg172's Account Me…" at bounding box center [784, 384] width 294 height 365
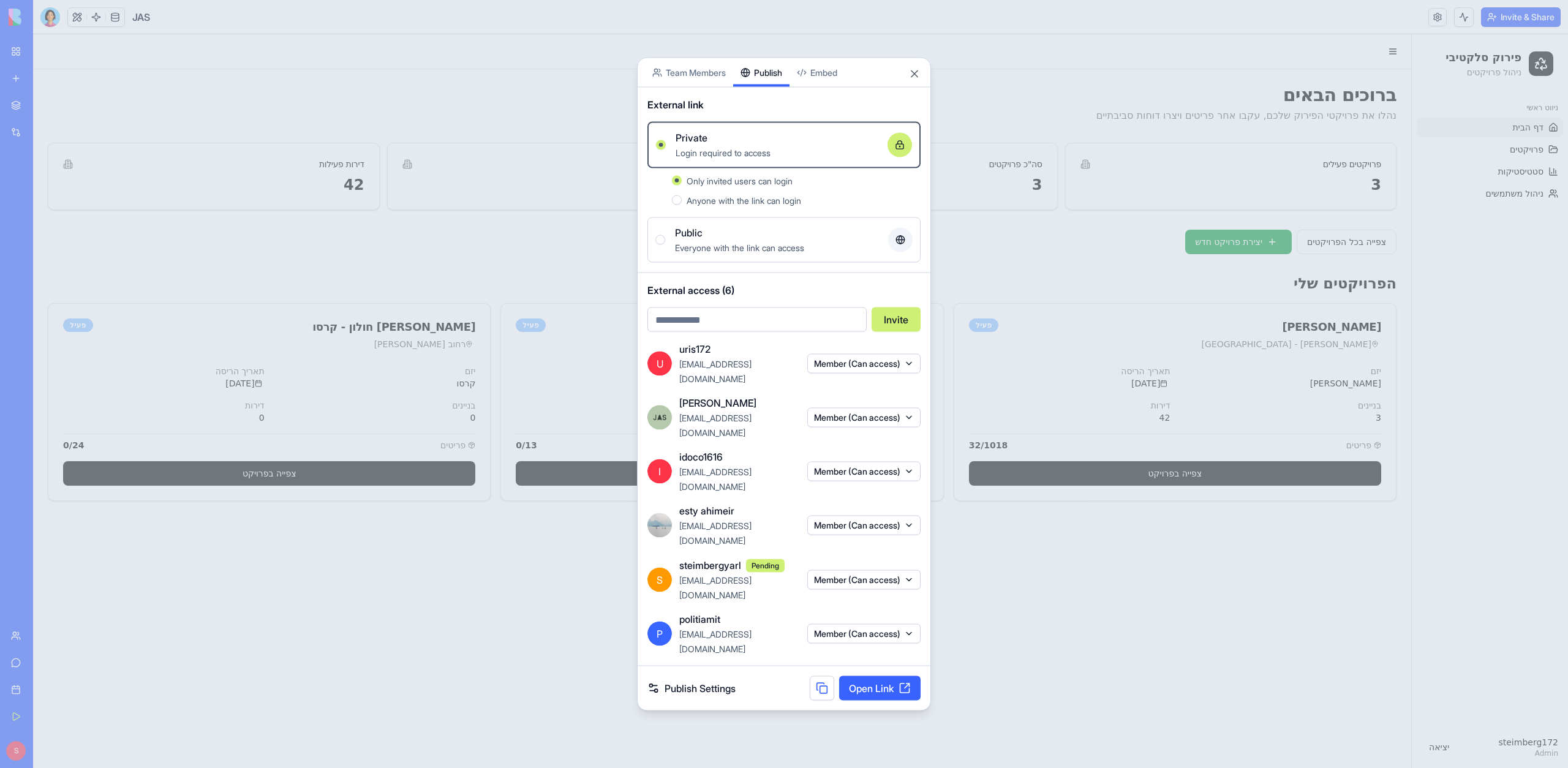
click at [716, 332] on input "email" at bounding box center [757, 320] width 219 height 25
type input "**********"
click at [900, 332] on button "Invite" at bounding box center [895, 320] width 49 height 25
click at [897, 332] on button "Invite" at bounding box center [895, 320] width 49 height 25
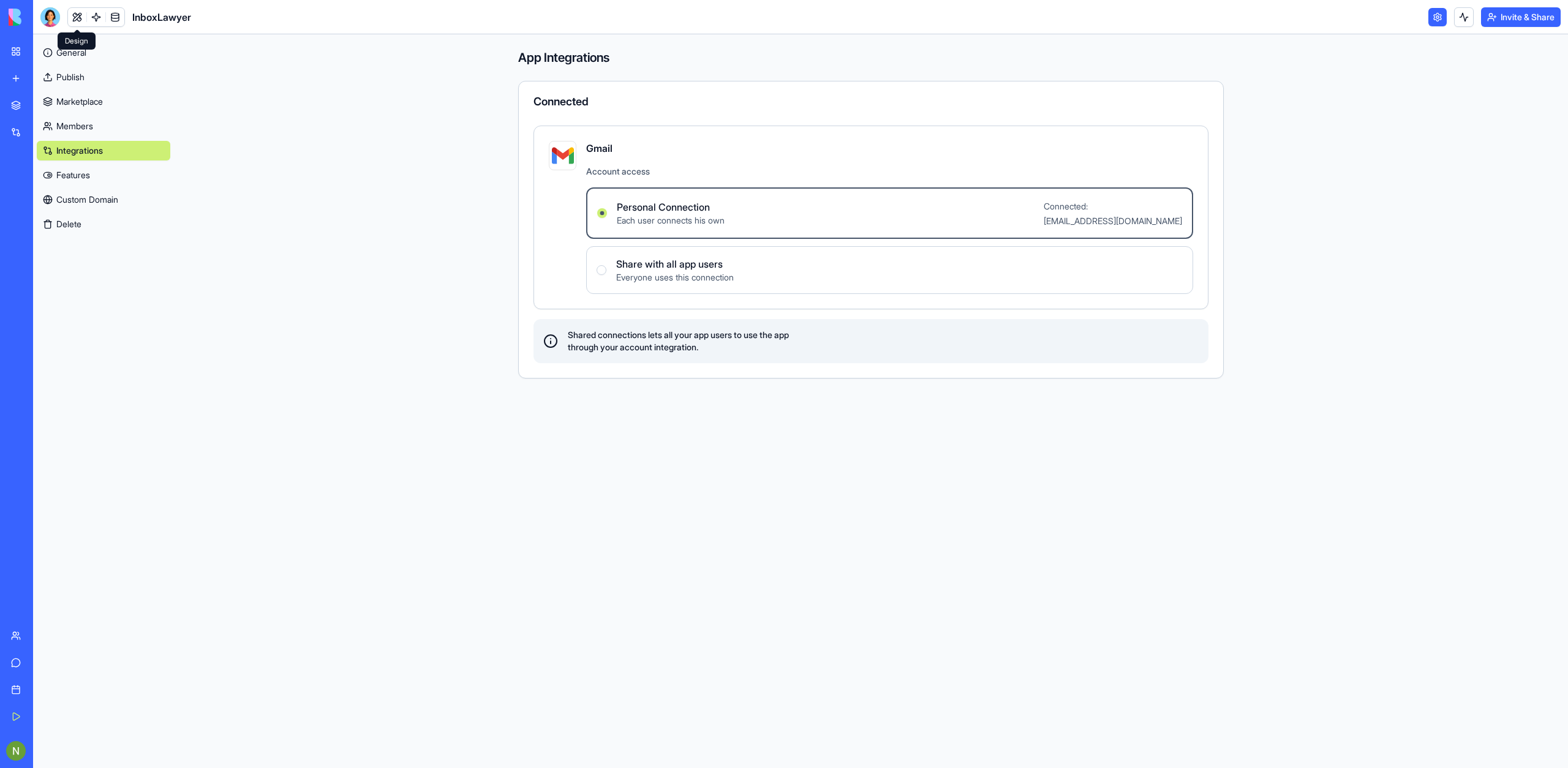
click at [77, 17] on span at bounding box center [77, 17] width 35 height 35
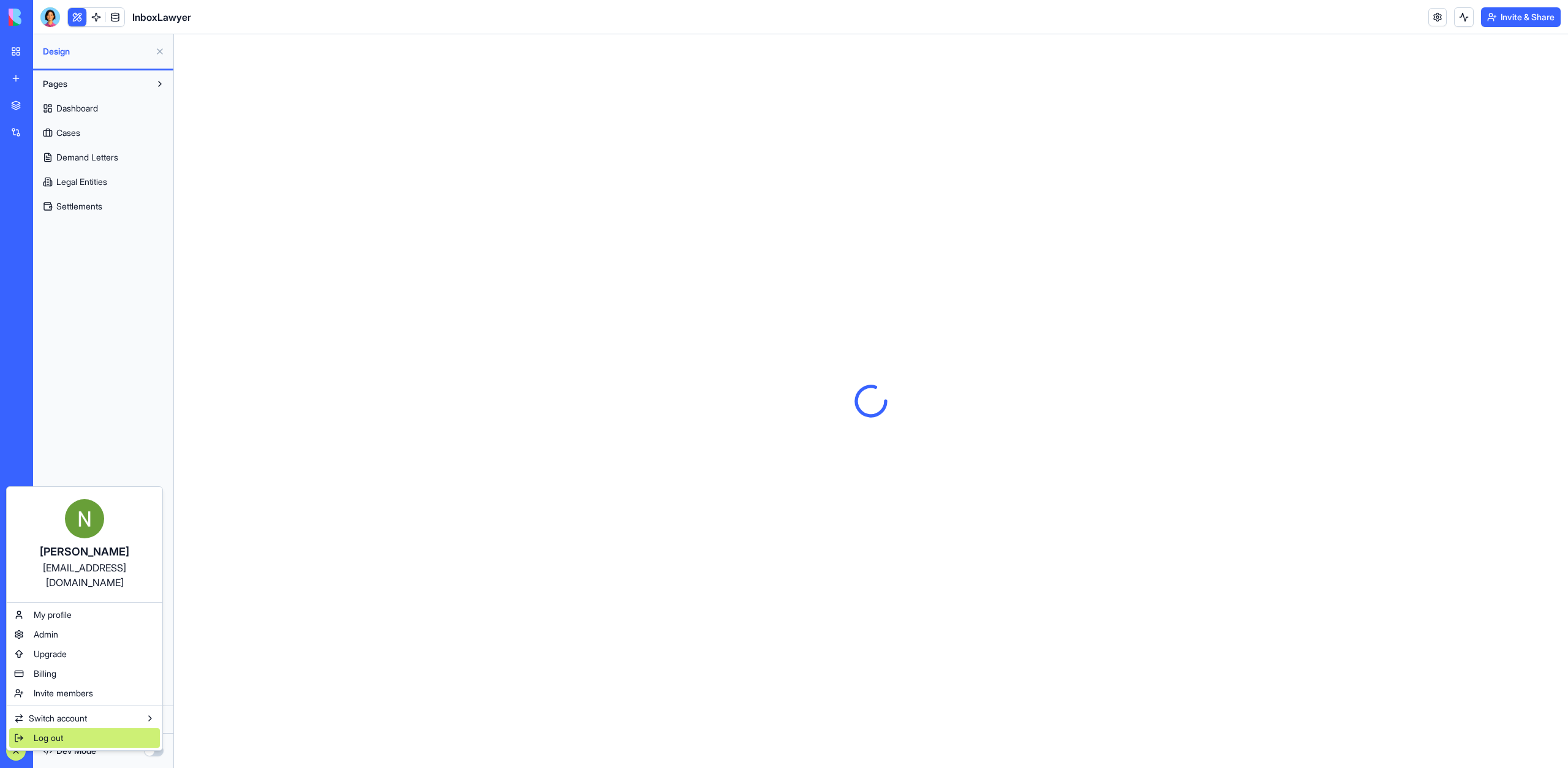
click at [33, 728] on div "Log out" at bounding box center [85, 738] width 151 height 20
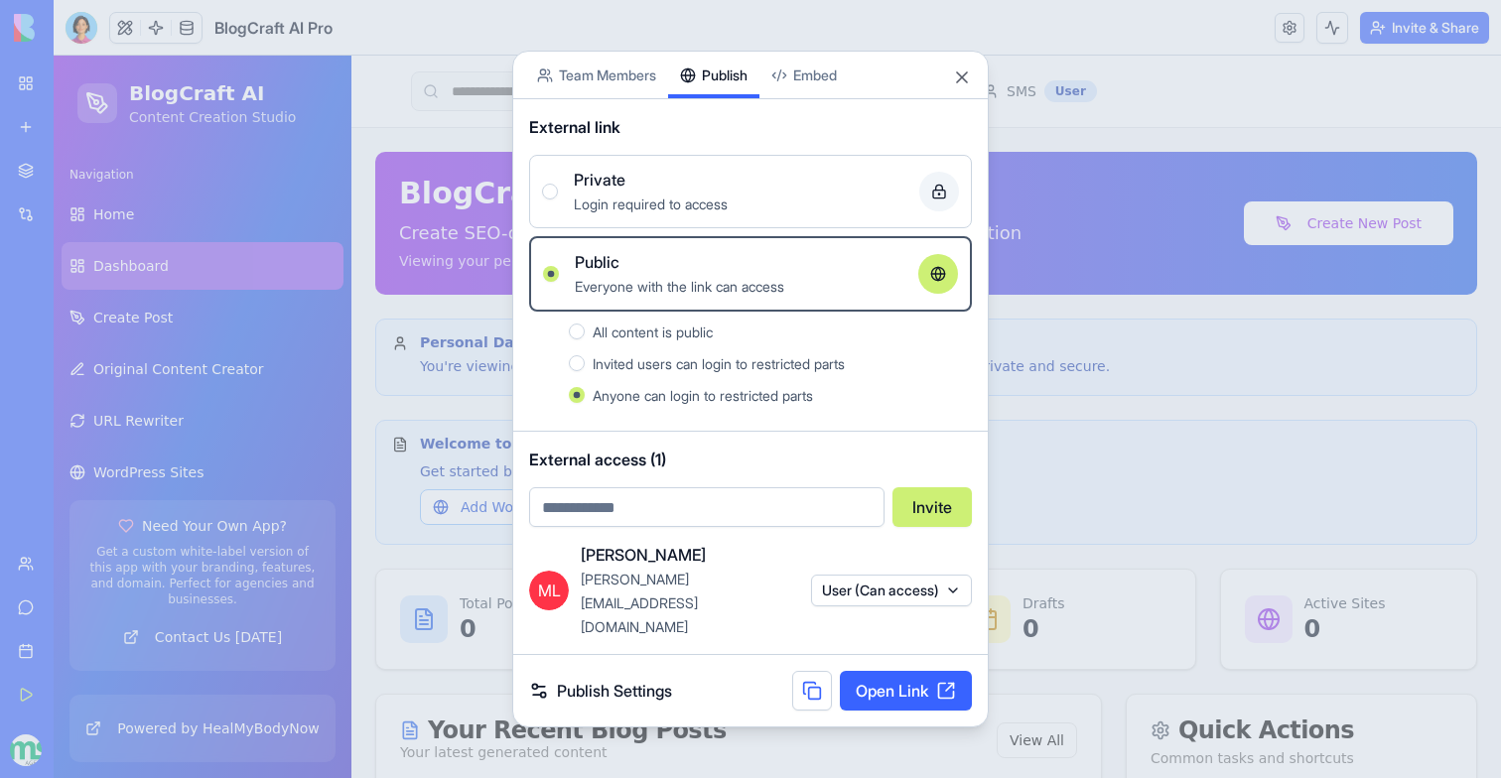
click at [800, 671] on button at bounding box center [812, 691] width 40 height 40
